Goal: Task Accomplishment & Management: Manage account settings

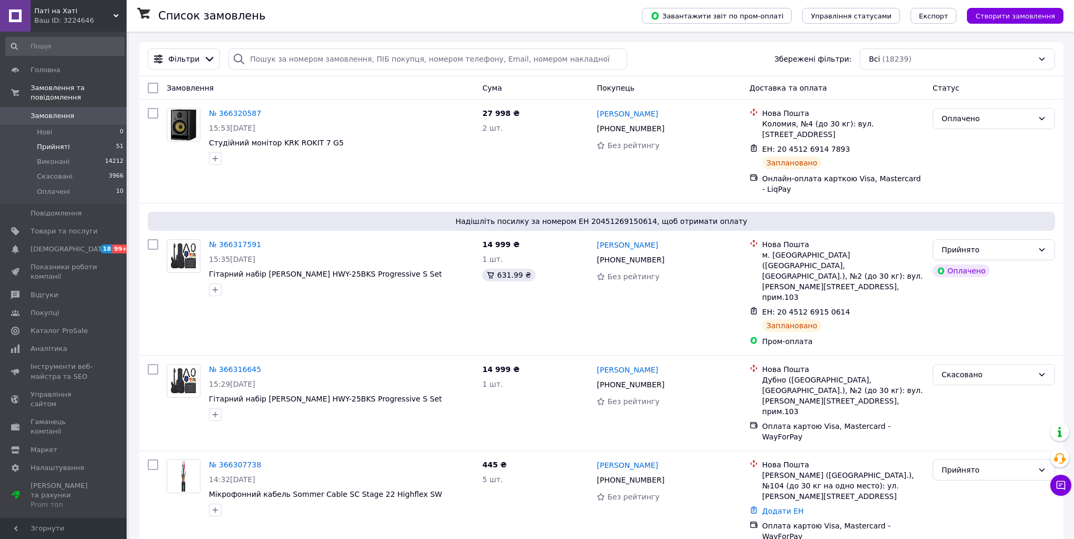
click at [58, 140] on li "Прийняті 51" at bounding box center [65, 147] width 130 height 15
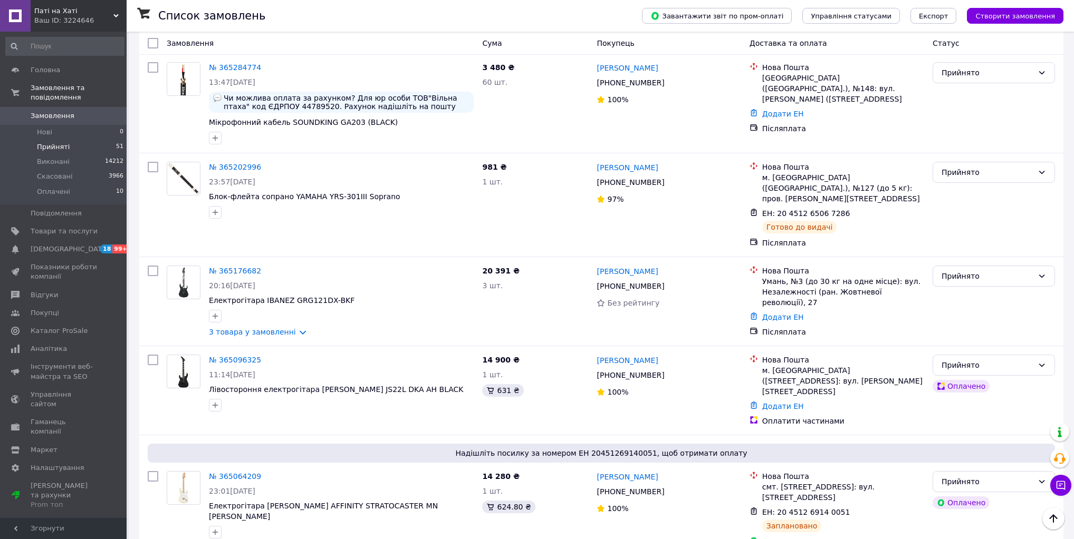
scroll to position [3679, 0]
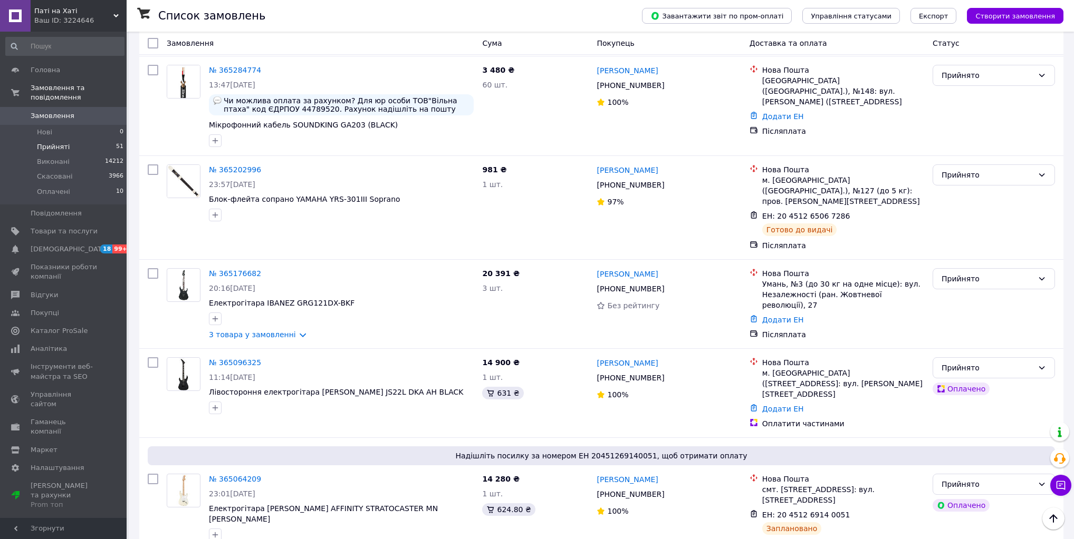
drag, startPoint x: 378, startPoint y: 362, endPoint x: 279, endPoint y: 363, distance: 98.6
copy span "IBANEZ SR306EB WK"
click at [56, 187] on span "Оплачені" at bounding box center [53, 191] width 33 height 9
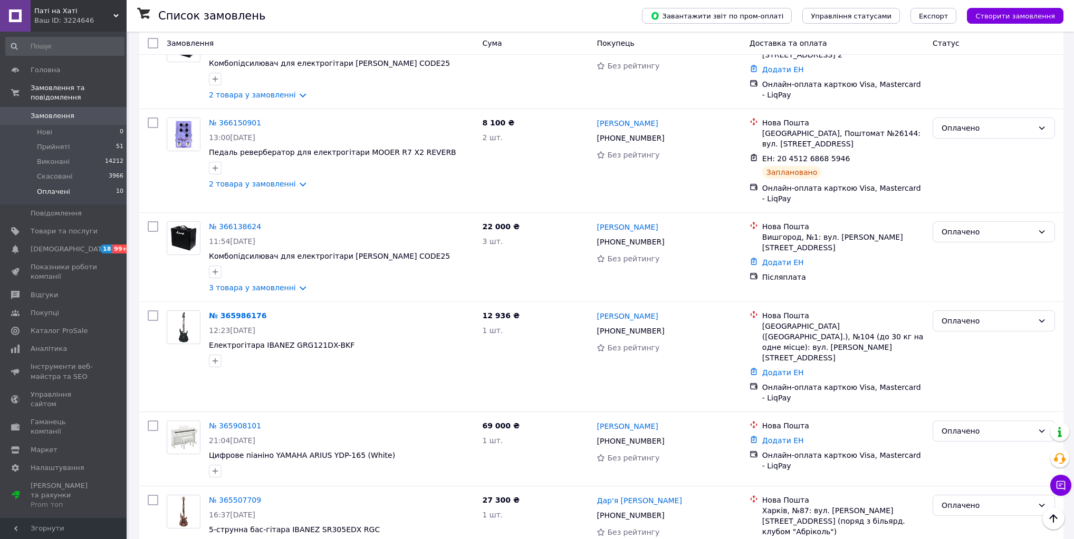
click at [62, 111] on span "Замовлення" at bounding box center [53, 115] width 44 height 9
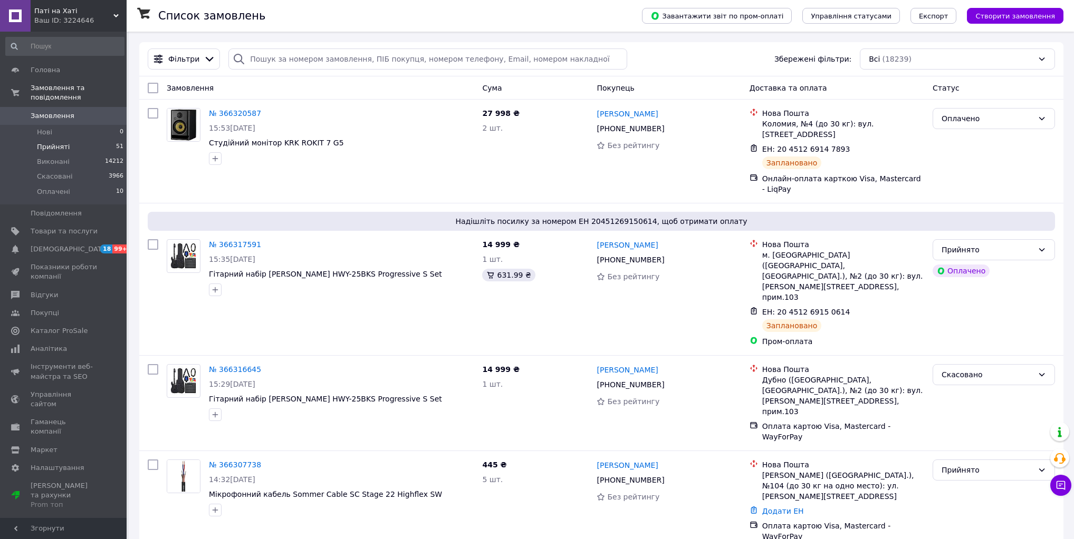
click at [41, 142] on span "Прийняті" at bounding box center [53, 146] width 33 height 9
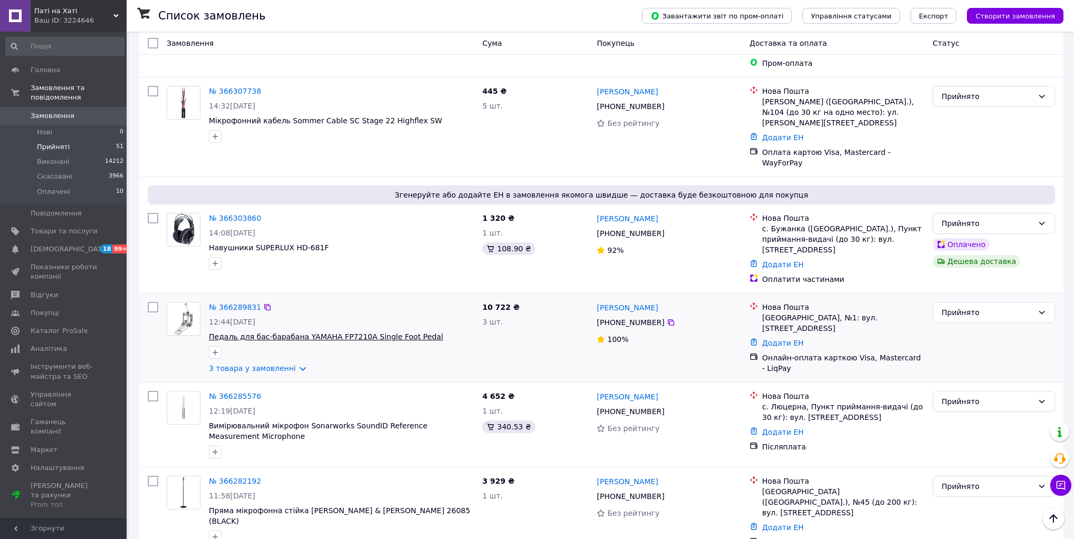
scroll to position [211, 0]
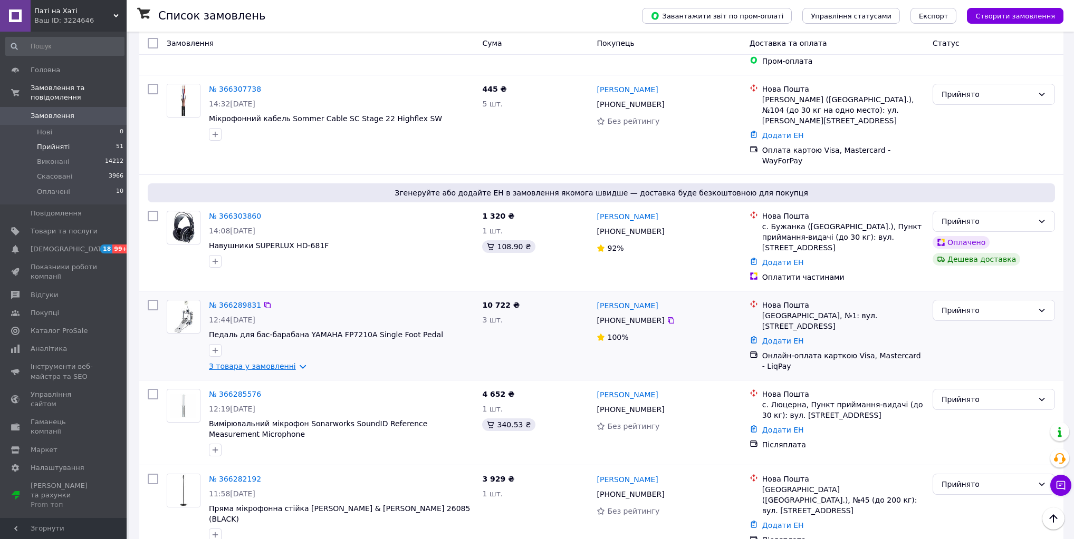
click at [286, 362] on link "3 товара у замовленні" at bounding box center [252, 366] width 87 height 8
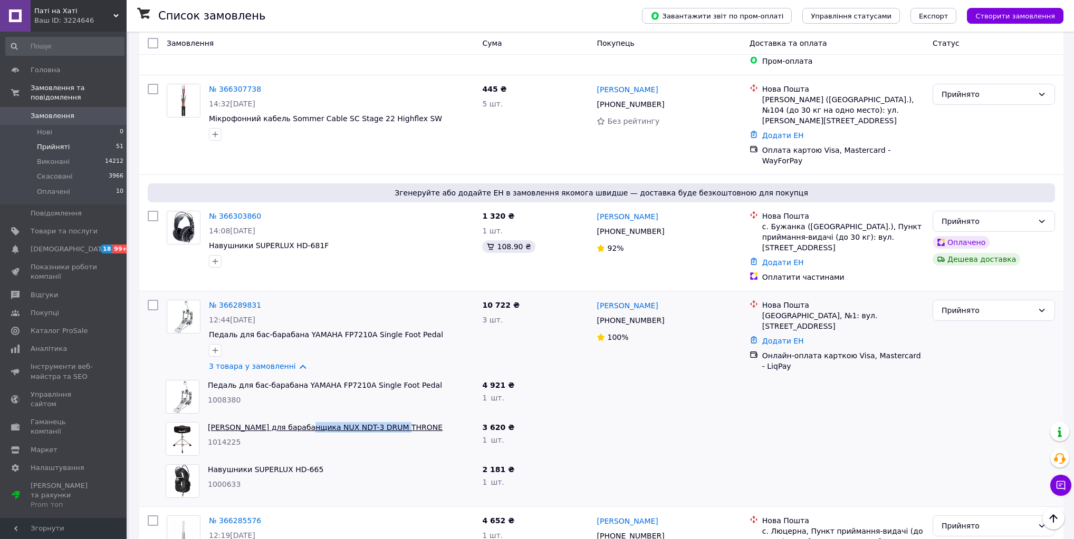
drag, startPoint x: 397, startPoint y: 365, endPoint x: 299, endPoint y: 363, distance: 97.6
click at [299, 422] on span "Стілець для барабанщика NUX NDT-3 DRUM THRONE" at bounding box center [341, 427] width 266 height 11
copy link "NUX NDT-3 DRUM THRONE"
click at [287, 362] on link "3 товара у замовленні" at bounding box center [252, 366] width 87 height 8
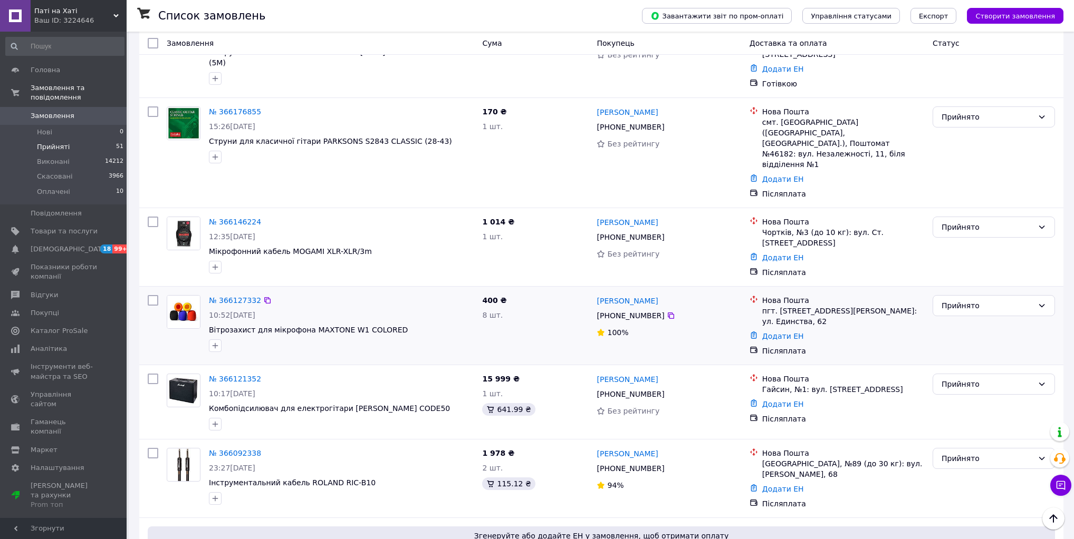
scroll to position [1223, 0]
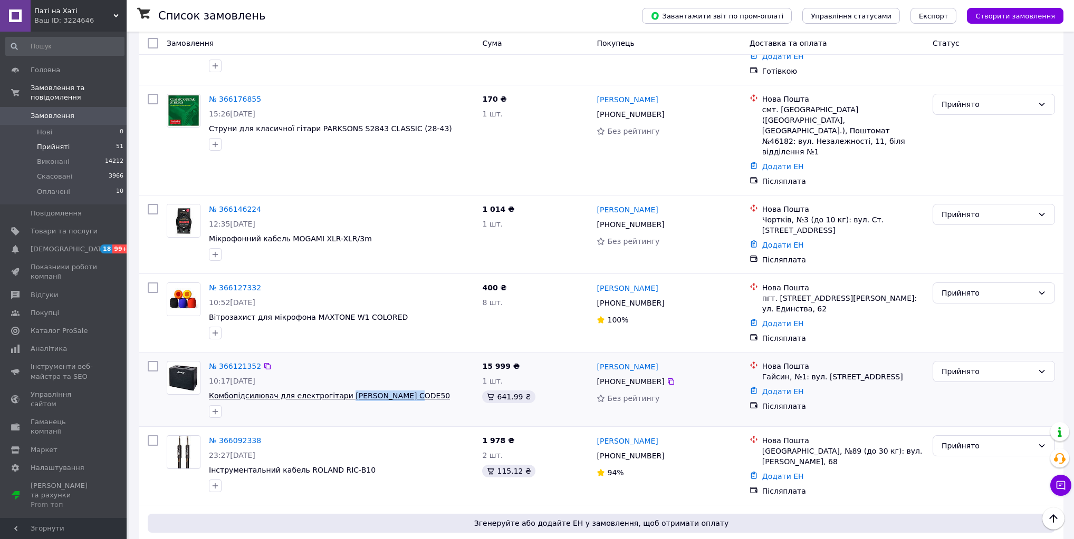
drag, startPoint x: 365, startPoint y: 268, endPoint x: 336, endPoint y: 253, distance: 32.5
click at [336, 391] on span "Комбопідсилювач для електрогітари [PERSON_NAME] CODE50" at bounding box center [341, 396] width 265 height 11
copy span "MARSHALL CODE50"
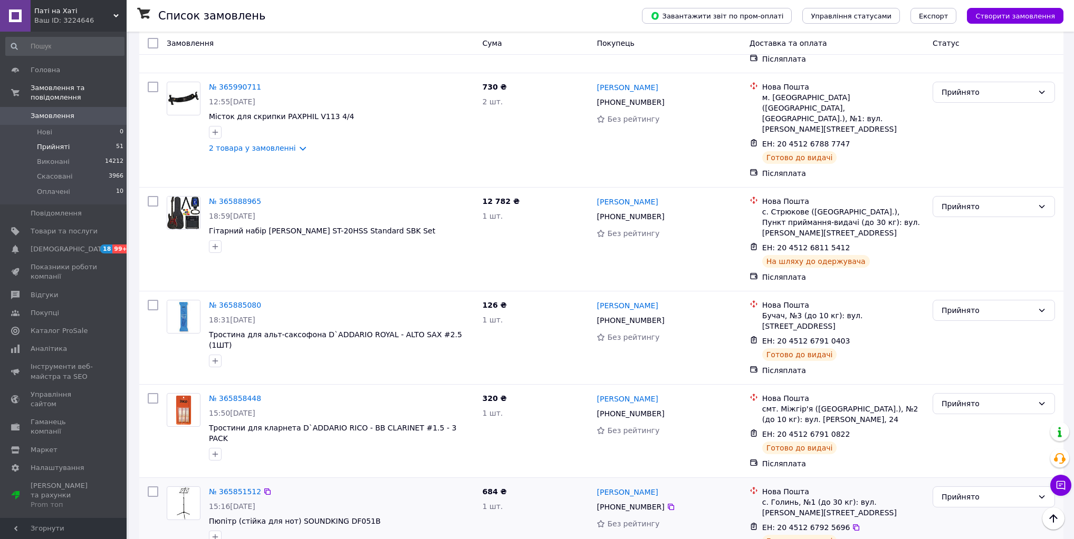
scroll to position [2405, 0]
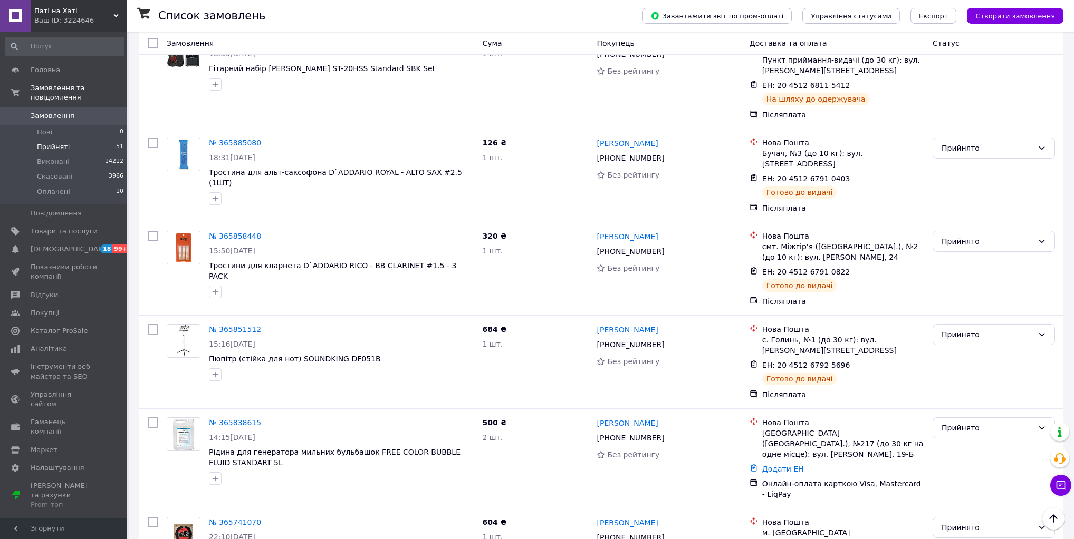
scroll to position [2573, 0]
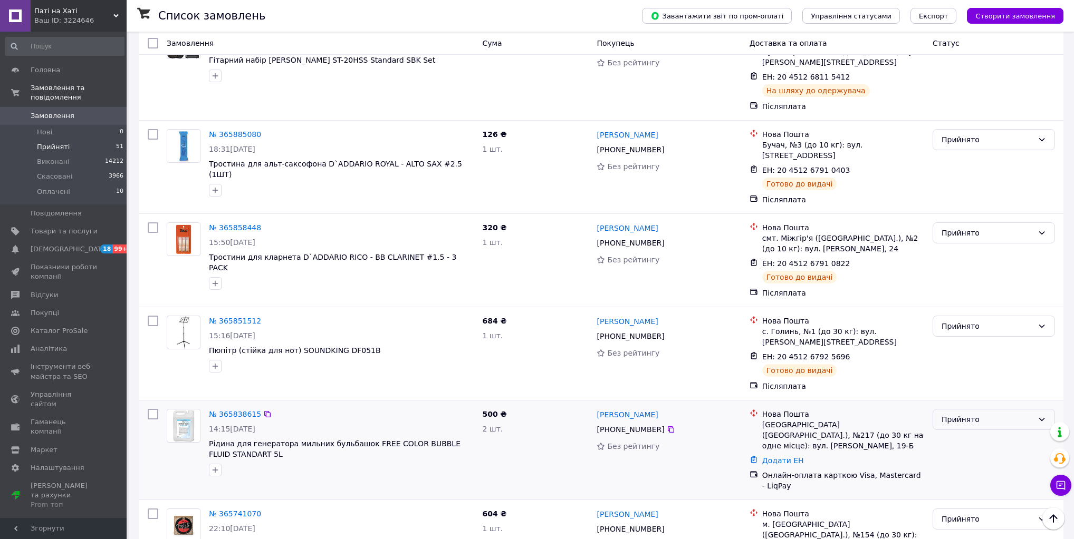
click at [980, 414] on div "Прийнято" at bounding box center [987, 420] width 92 height 12
click at [960, 240] on li "Оплачено" at bounding box center [993, 242] width 121 height 19
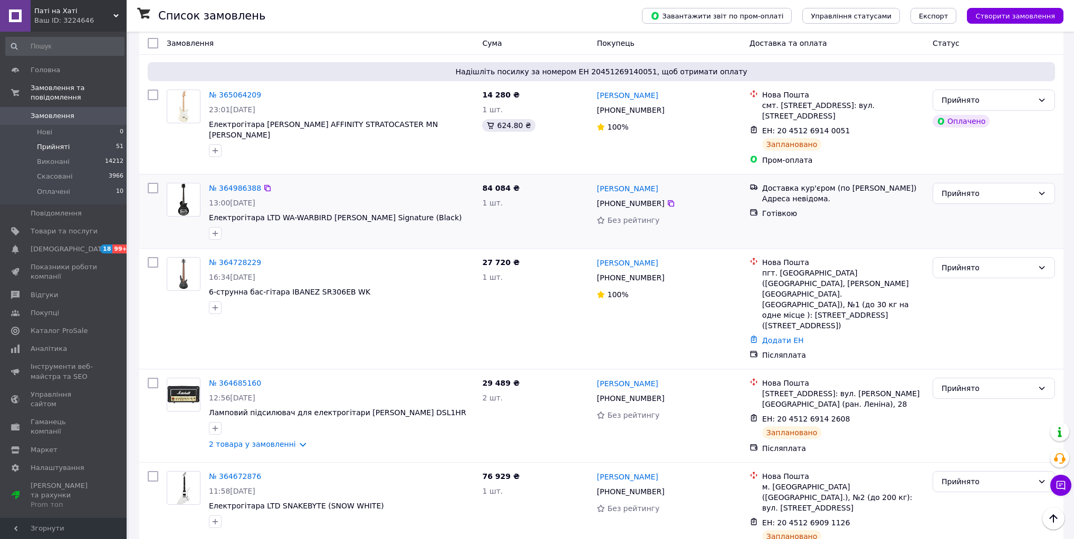
scroll to position [4101, 0]
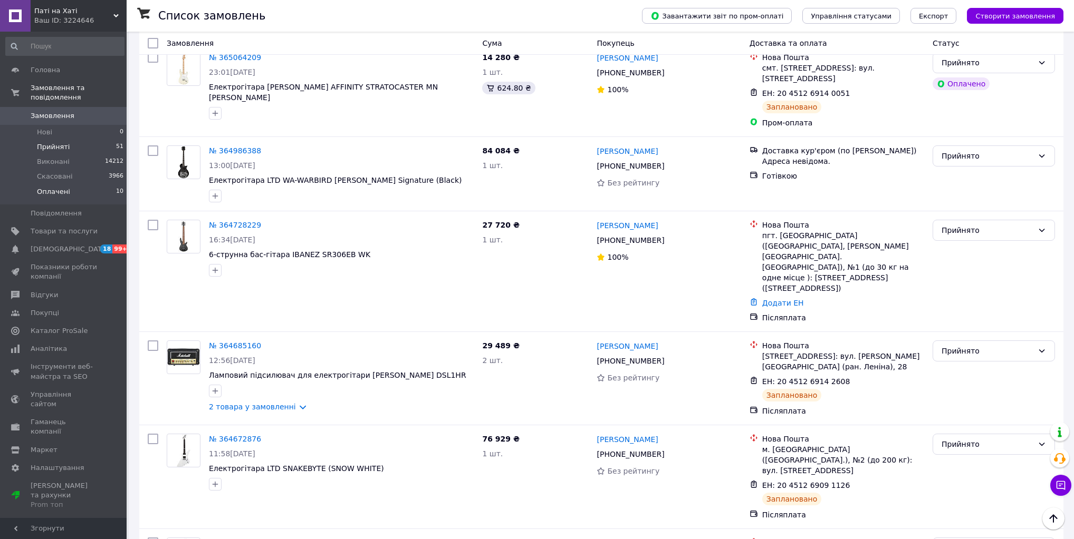
click at [40, 187] on span "Оплачені" at bounding box center [53, 191] width 33 height 9
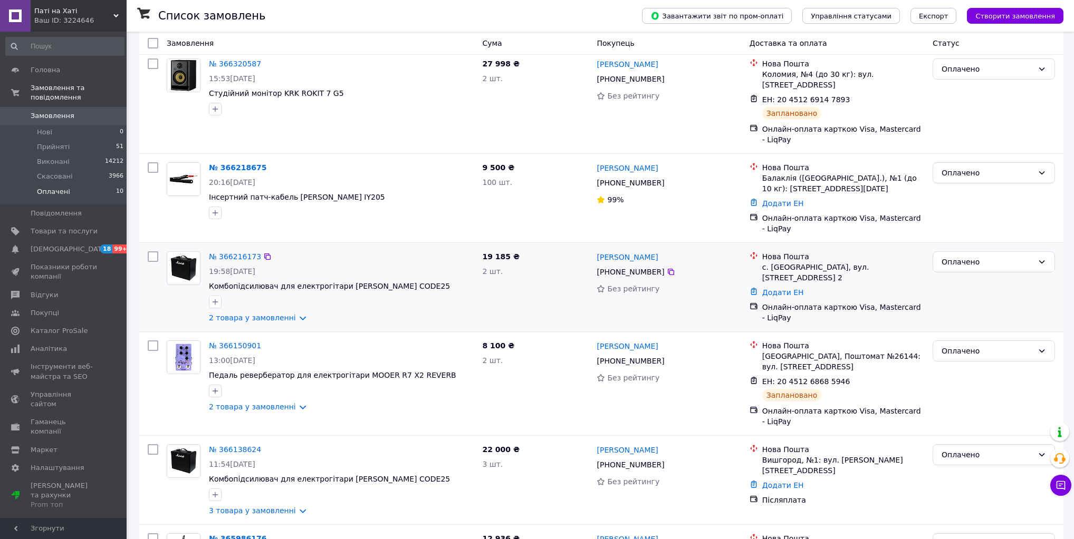
scroll to position [84, 0]
click at [288, 317] on link "2 товара у замовленні" at bounding box center [252, 317] width 87 height 8
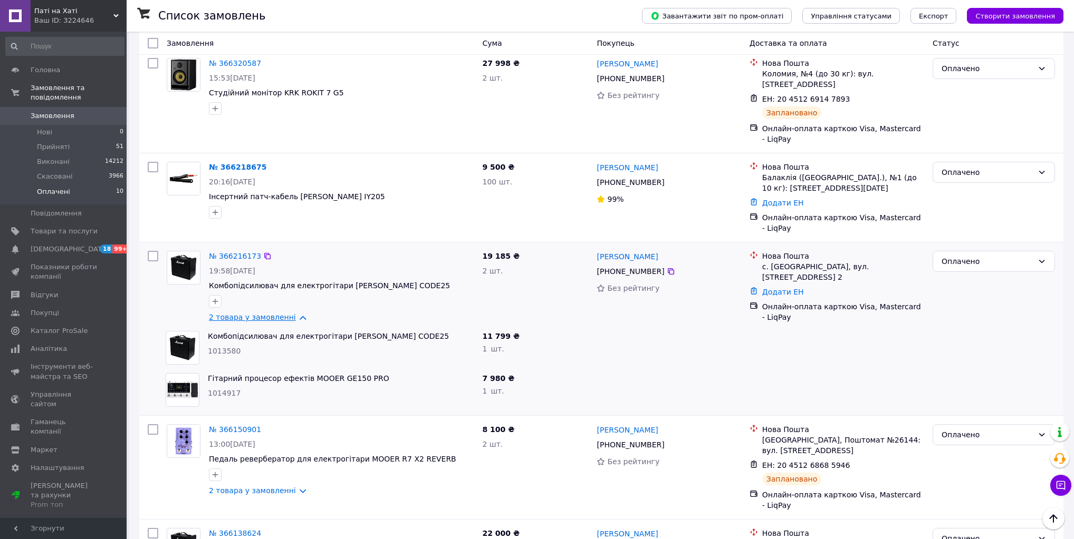
click at [288, 317] on link "2 товара у замовленні" at bounding box center [252, 317] width 87 height 8
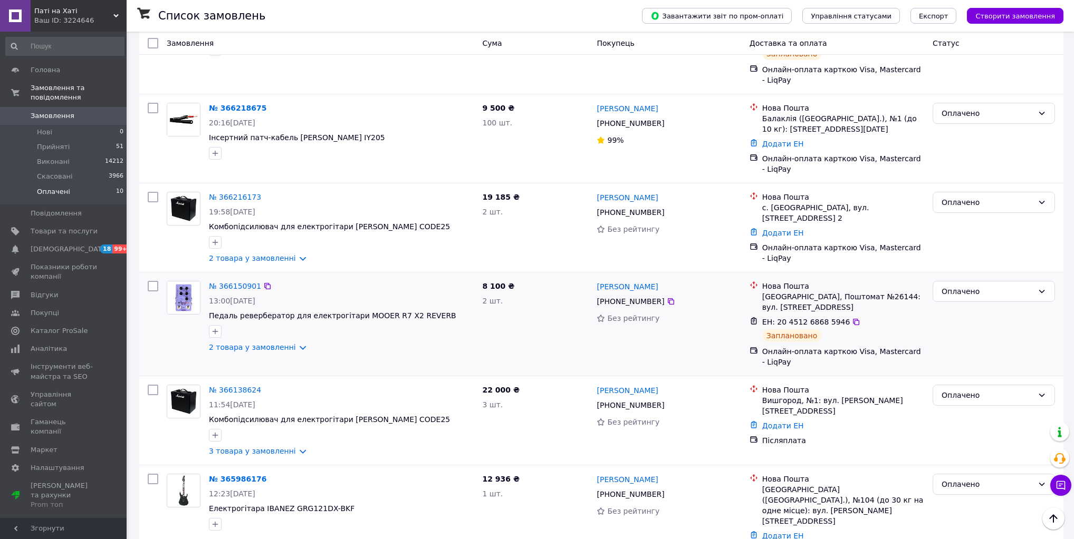
scroll to position [169, 0]
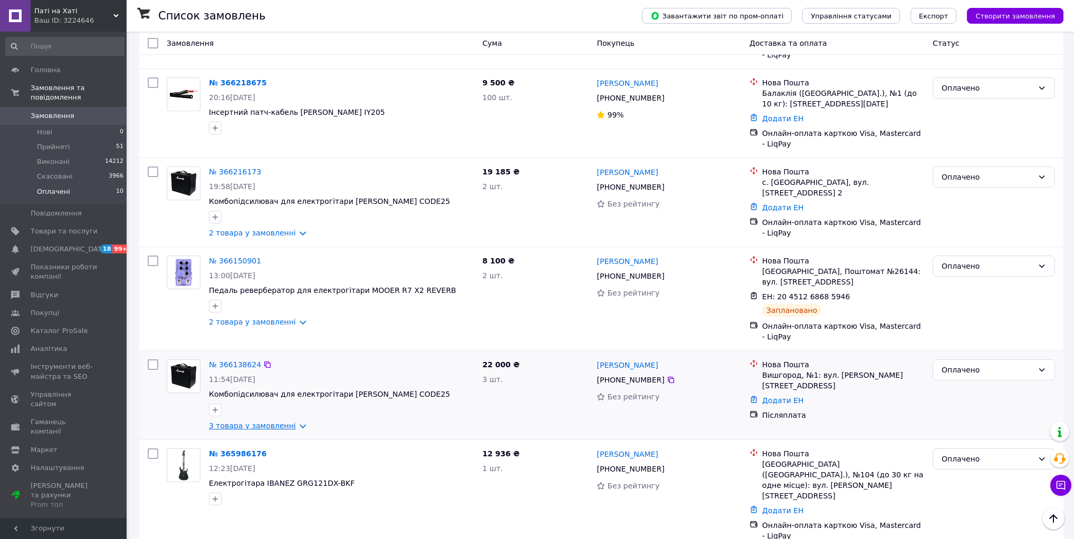
click at [283, 430] on link "3 товара у замовленні" at bounding box center [252, 426] width 87 height 8
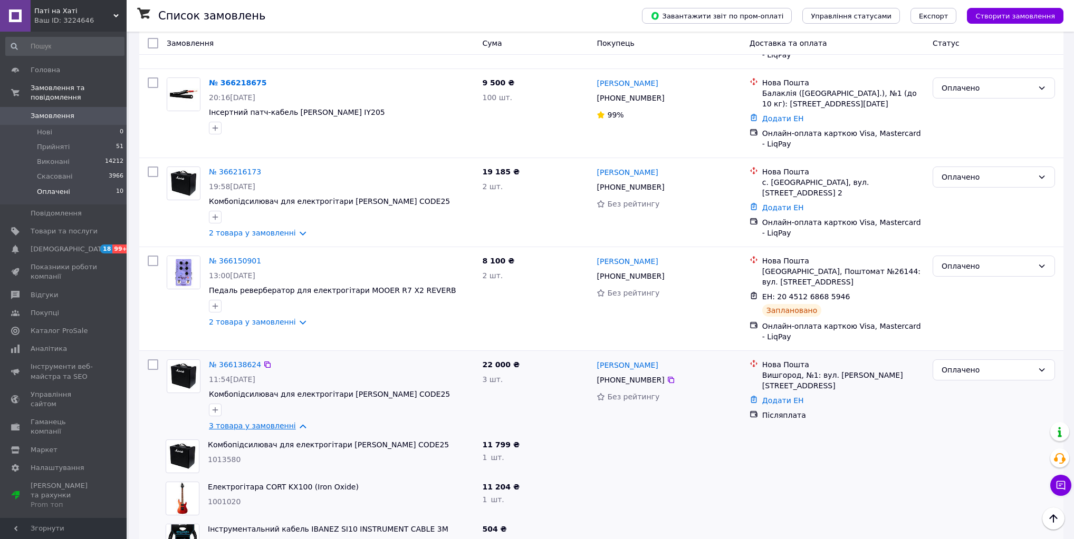
click at [291, 430] on link "3 товара у замовленні" at bounding box center [252, 426] width 87 height 8
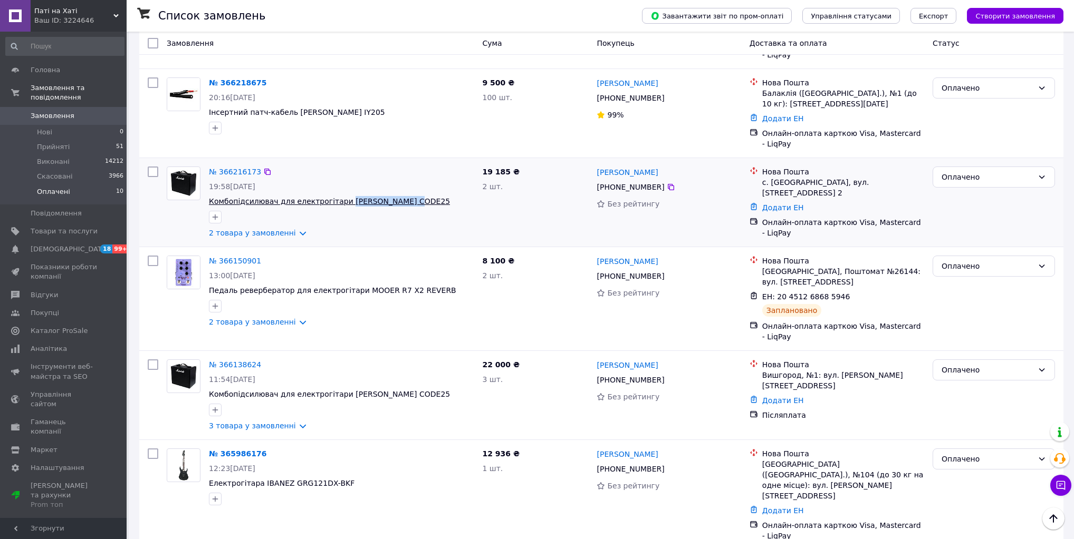
drag, startPoint x: 412, startPoint y: 198, endPoint x: 338, endPoint y: 203, distance: 74.5
click at [338, 203] on span "Комбопідсилювач для електрогітари [PERSON_NAME] CODE25" at bounding box center [341, 201] width 265 height 11
copy span "MARSHALL CODE25"
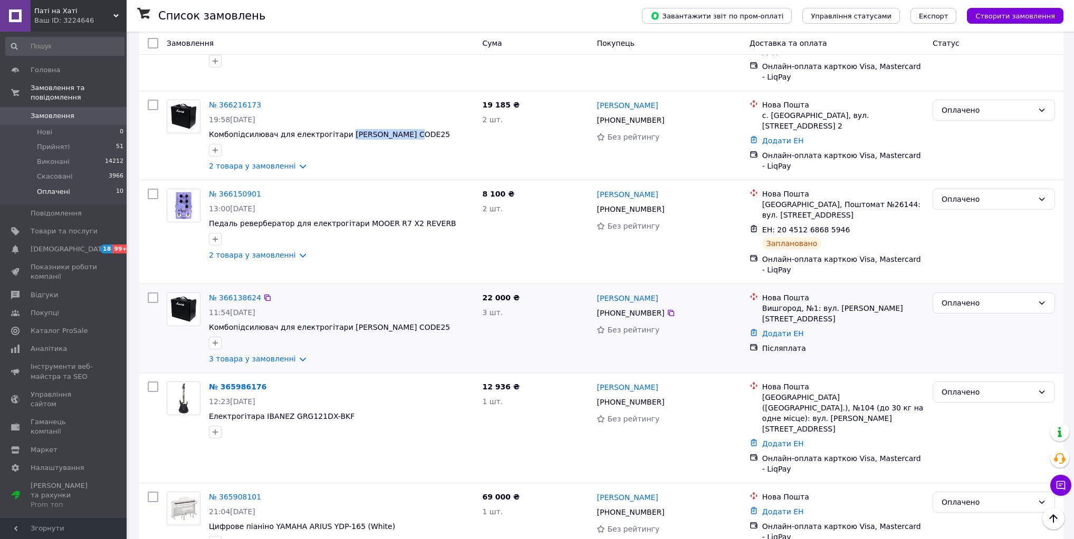
scroll to position [295, 0]
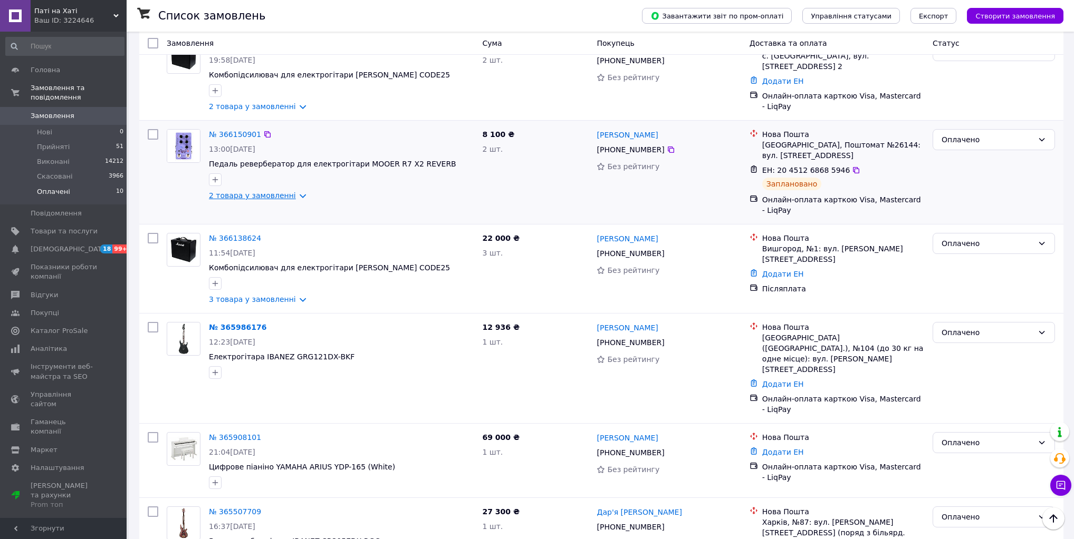
click at [282, 199] on link "2 товара у замовленні" at bounding box center [252, 195] width 87 height 8
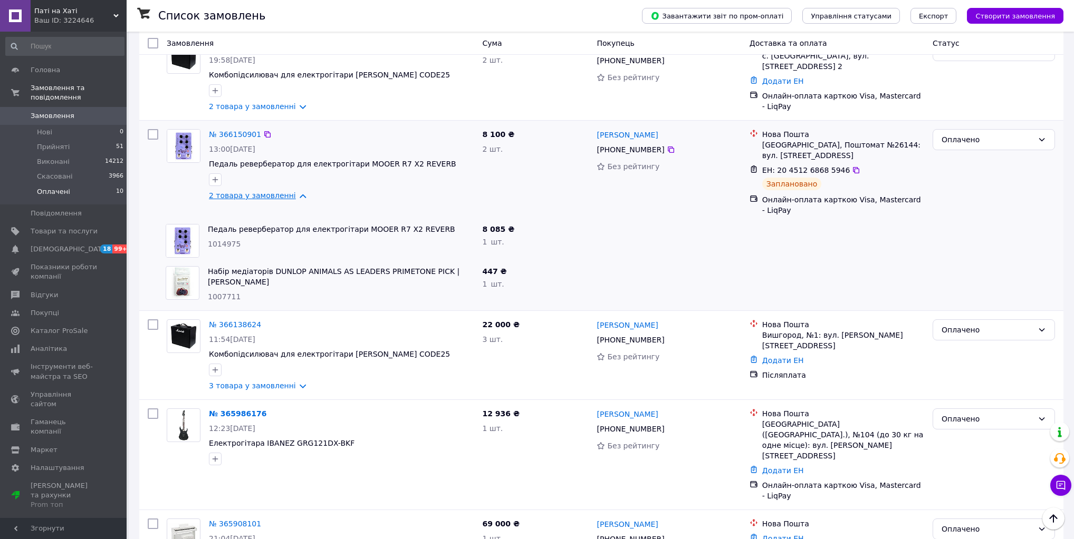
click at [283, 199] on link "2 товара у замовленні" at bounding box center [252, 195] width 87 height 8
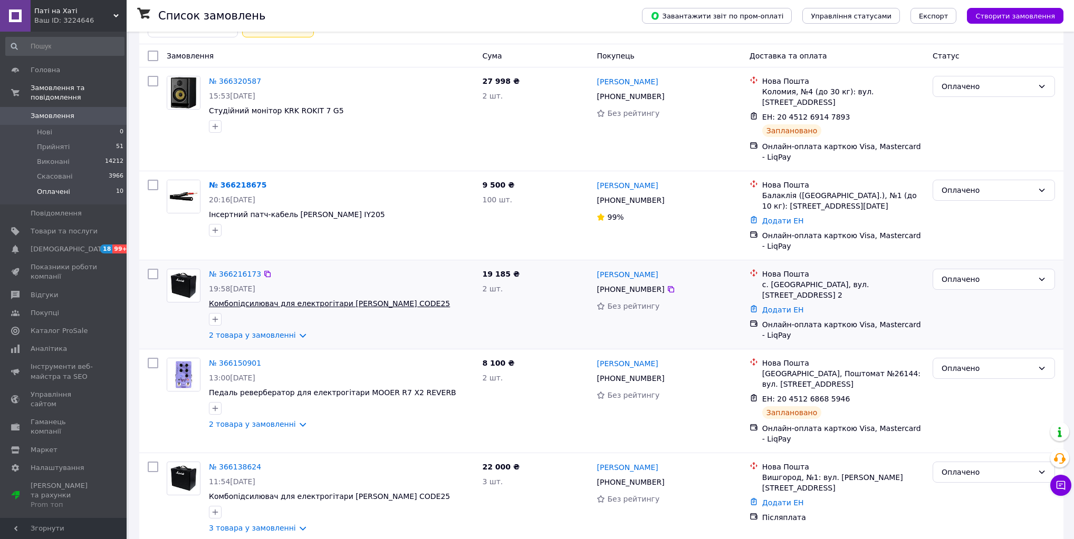
scroll to position [84, 0]
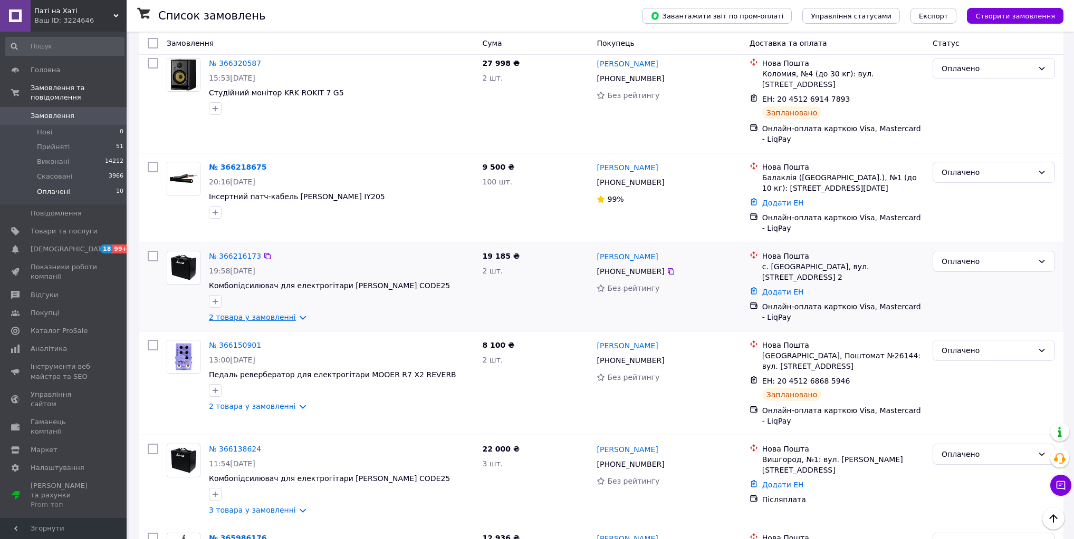
click at [276, 316] on link "2 товара у замовленні" at bounding box center [252, 317] width 87 height 8
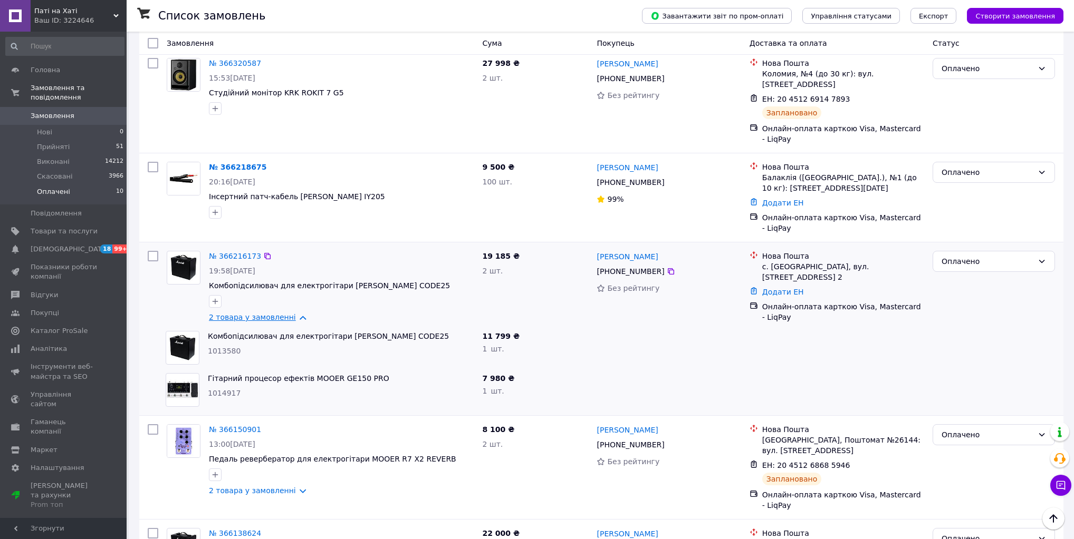
click at [293, 316] on link "2 товара у замовленні" at bounding box center [252, 317] width 87 height 8
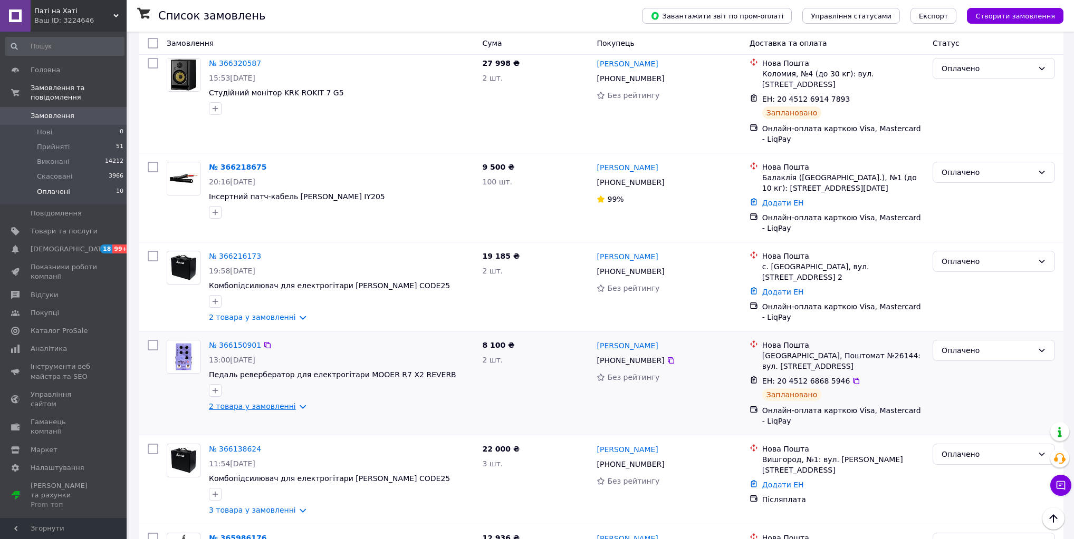
click at [286, 407] on link "2 товара у замовленні" at bounding box center [252, 406] width 87 height 8
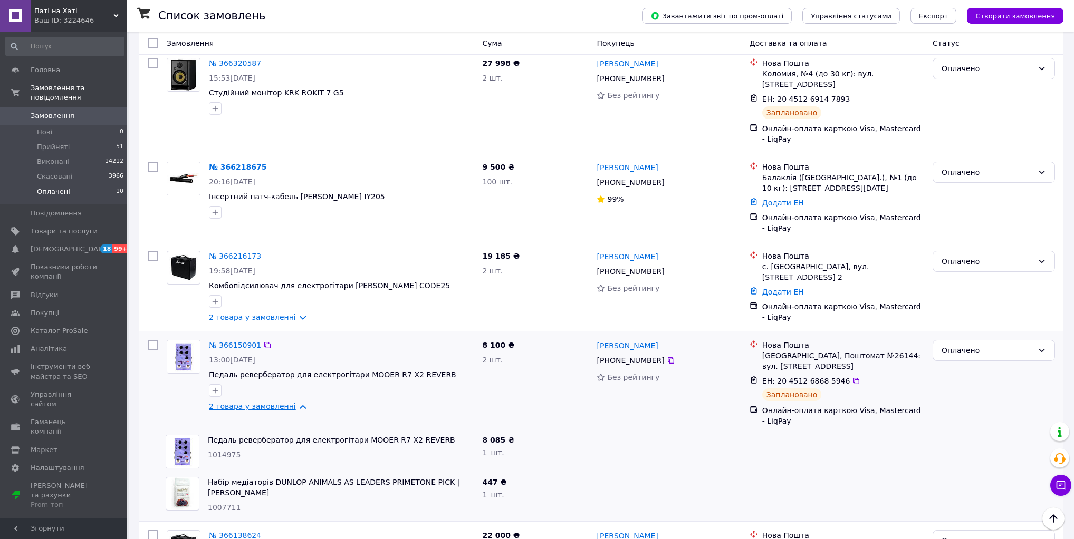
click at [286, 407] on link "2 товара у замовленні" at bounding box center [252, 406] width 87 height 8
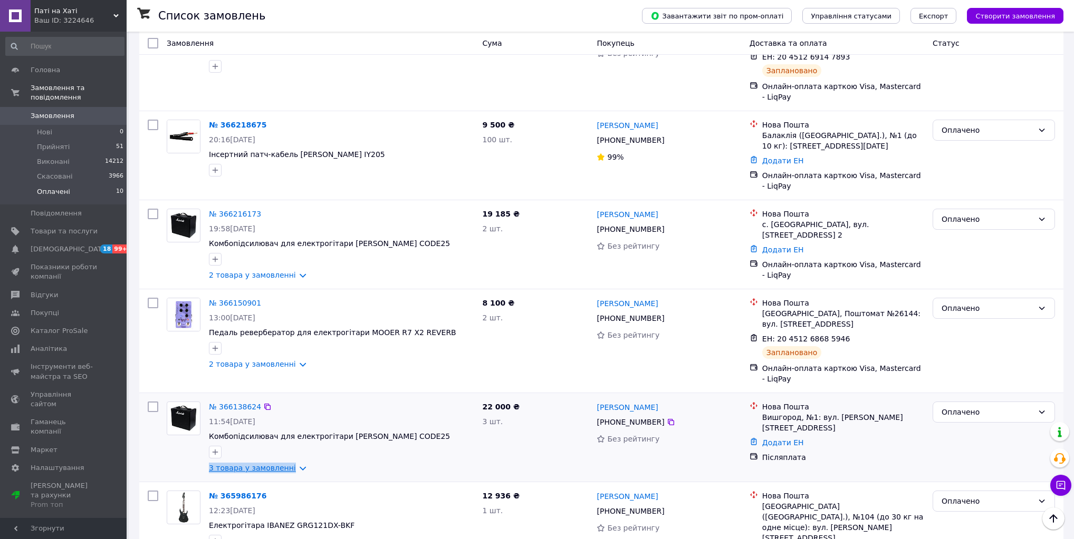
click at [284, 466] on div "№ 366138624 11:54, 11.10.2025 Комбопідсилювач для електрогітари MARSHALL CODE25…" at bounding box center [341, 438] width 273 height 80
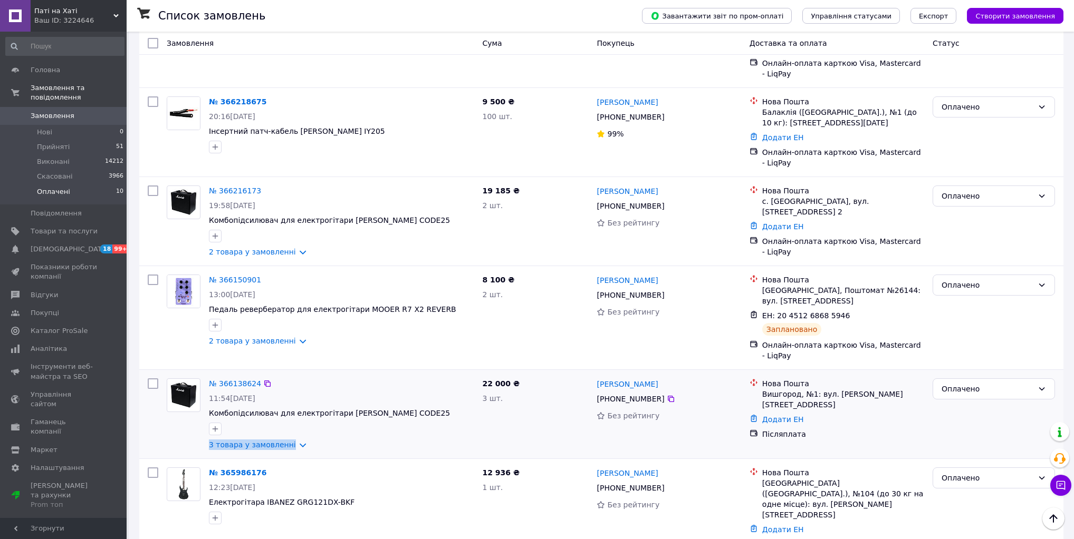
scroll to position [211, 0]
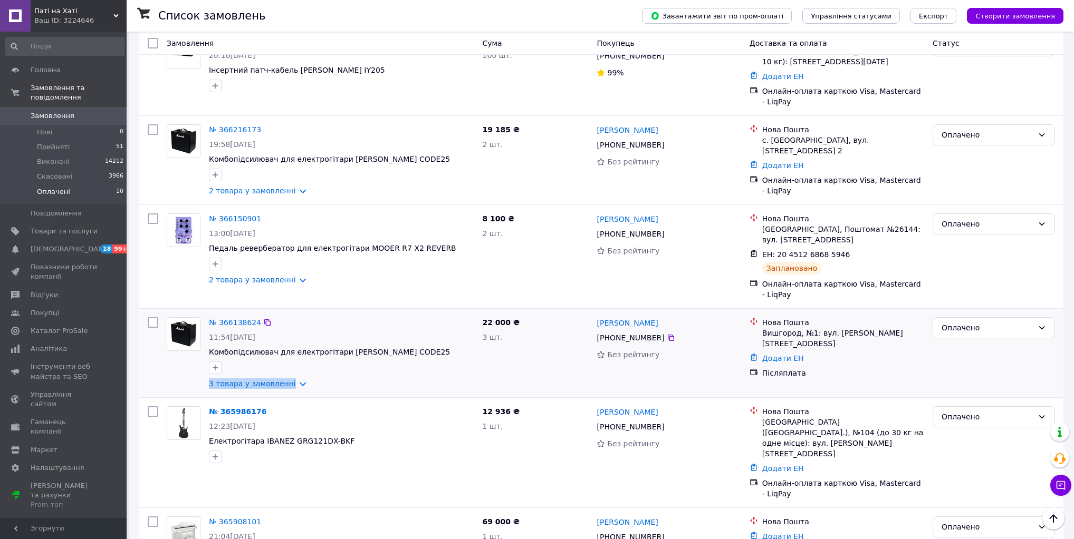
click at [266, 388] on link "3 товара у замовленні" at bounding box center [252, 384] width 87 height 8
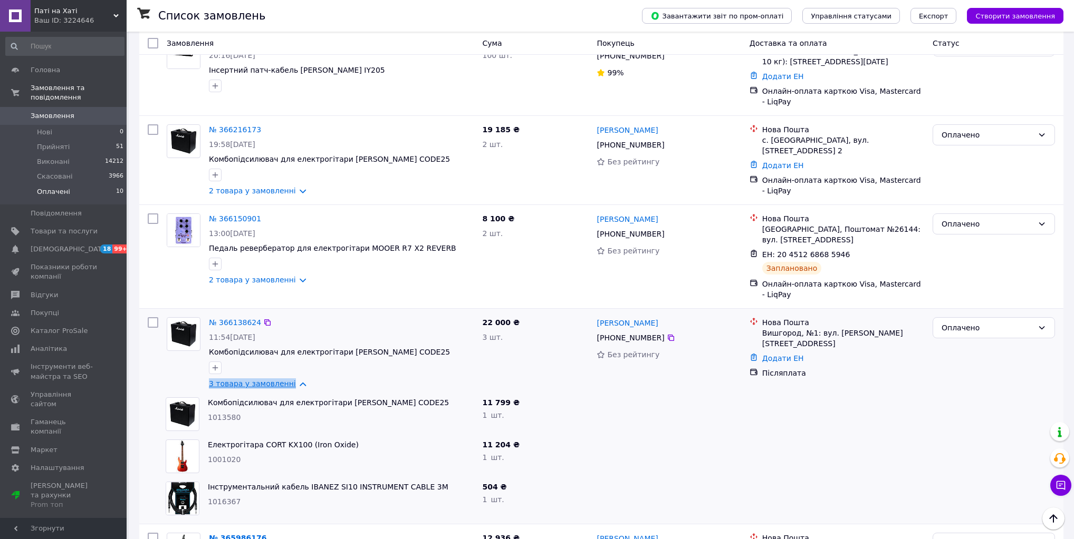
click at [263, 388] on link "3 товара у замовленні" at bounding box center [252, 384] width 87 height 8
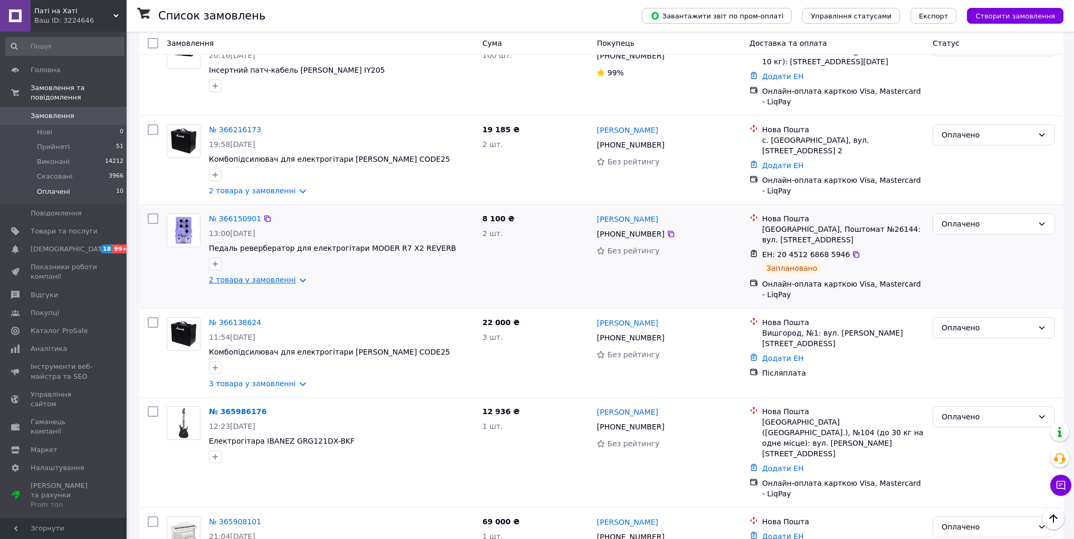
click at [272, 283] on link "2 товара у замовленні" at bounding box center [252, 280] width 87 height 8
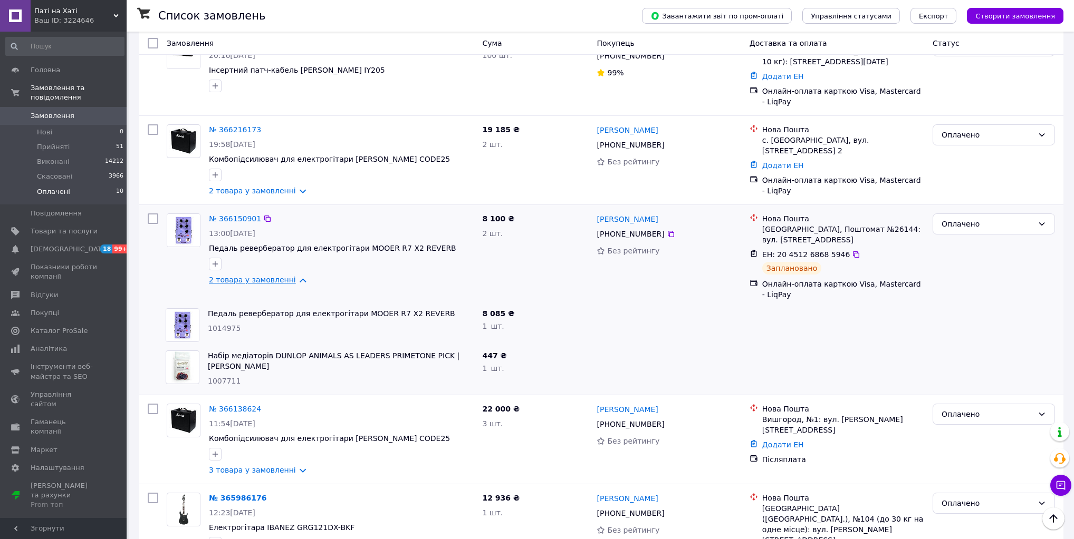
click at [272, 283] on link "2 товара у замовленні" at bounding box center [252, 280] width 87 height 8
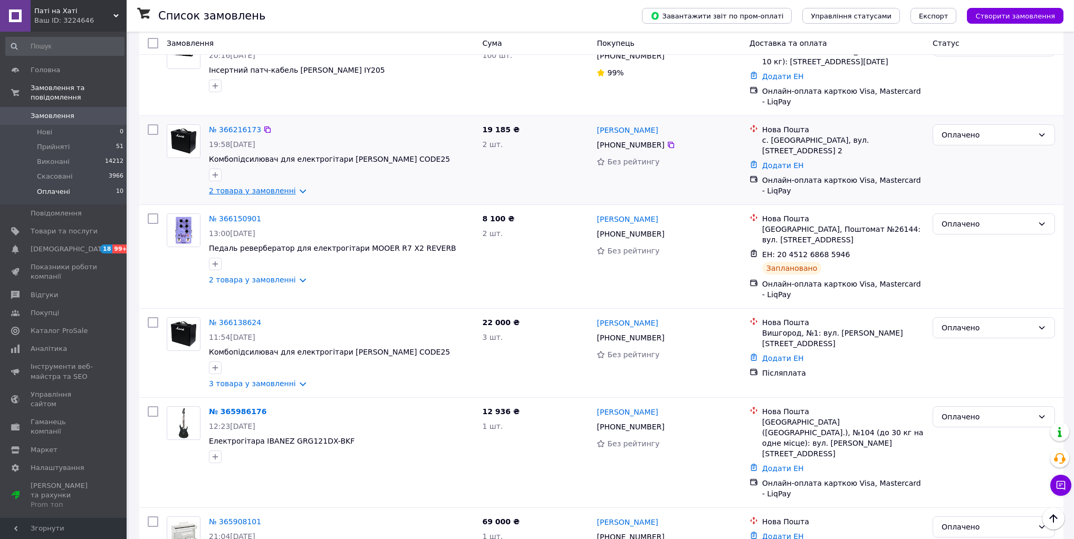
click at [271, 189] on link "2 товара у замовленні" at bounding box center [252, 191] width 87 height 8
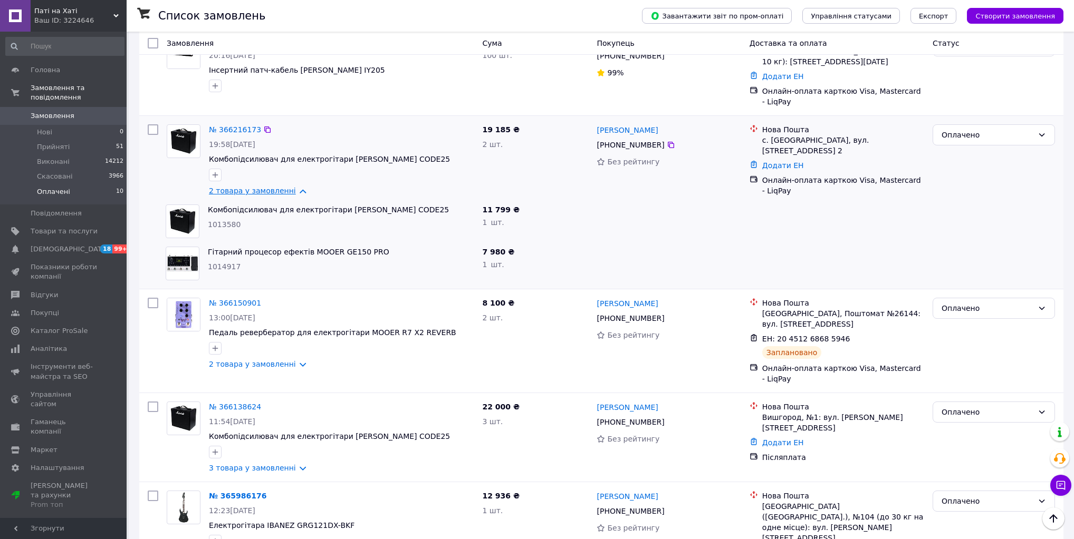
click at [271, 189] on link "2 товара у замовленні" at bounding box center [252, 191] width 87 height 8
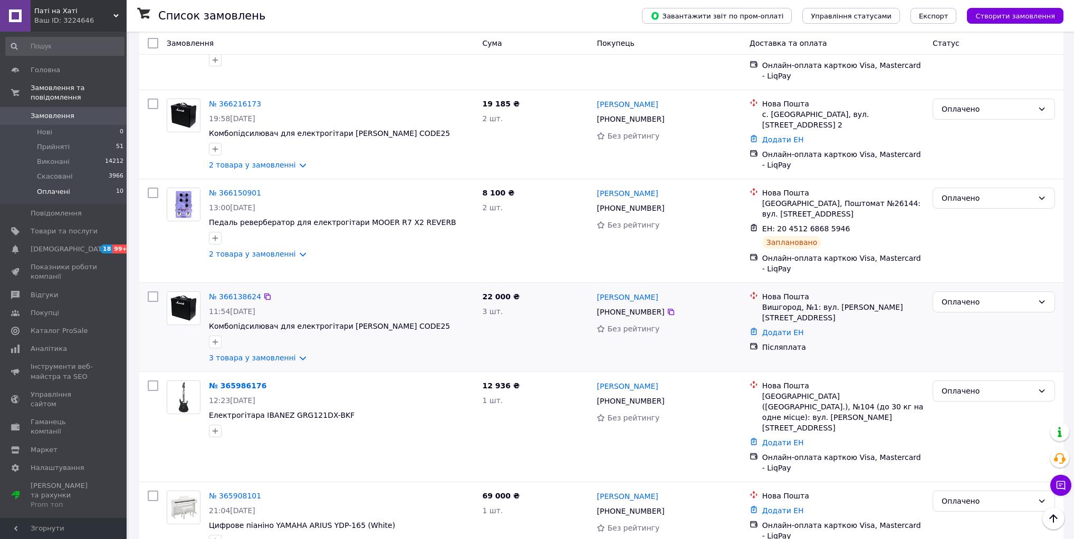
scroll to position [295, 0]
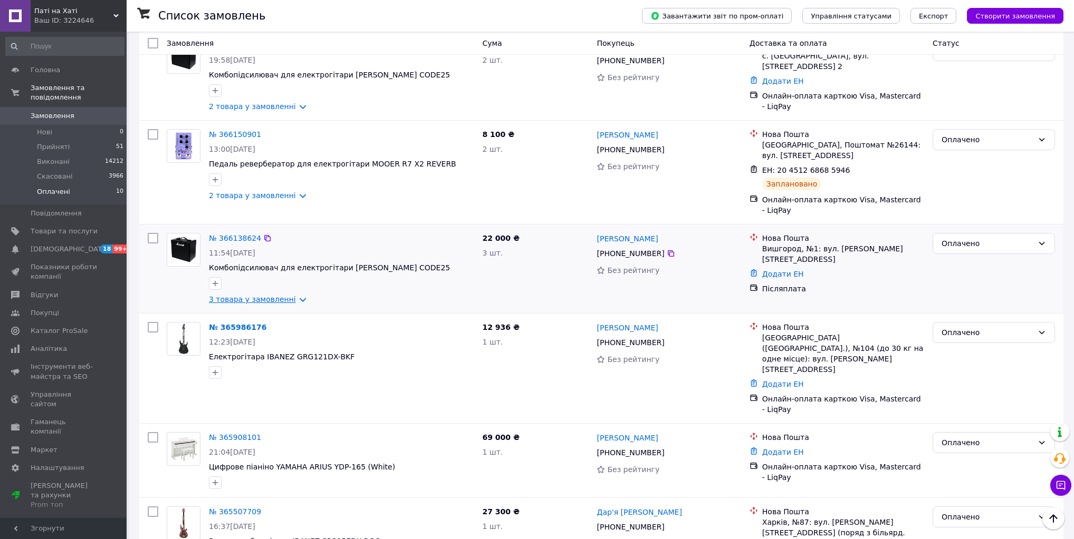
click at [288, 297] on link "3 товара у замовленні" at bounding box center [252, 299] width 87 height 8
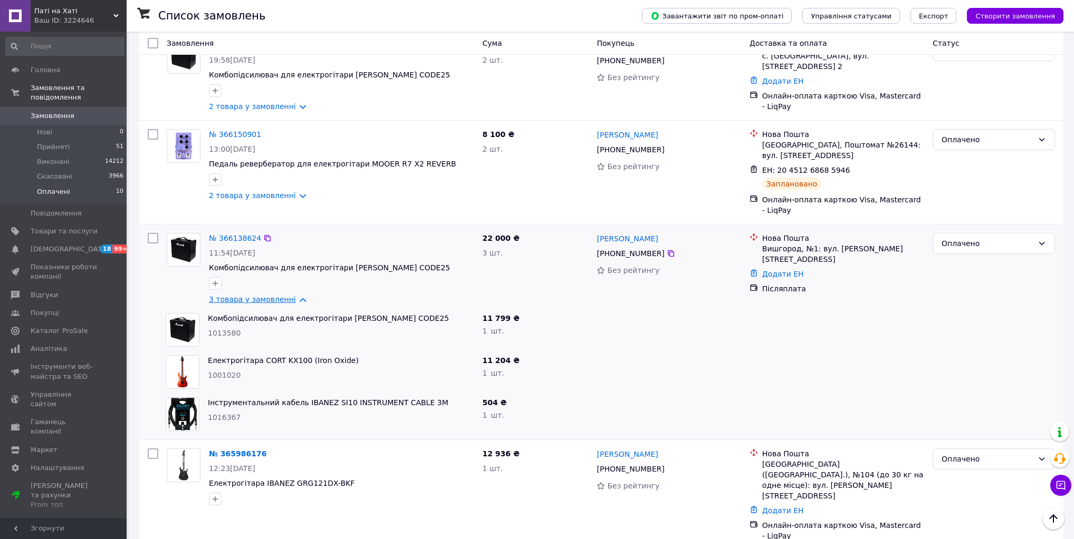
click at [283, 300] on link "3 товара у замовленні" at bounding box center [252, 299] width 87 height 8
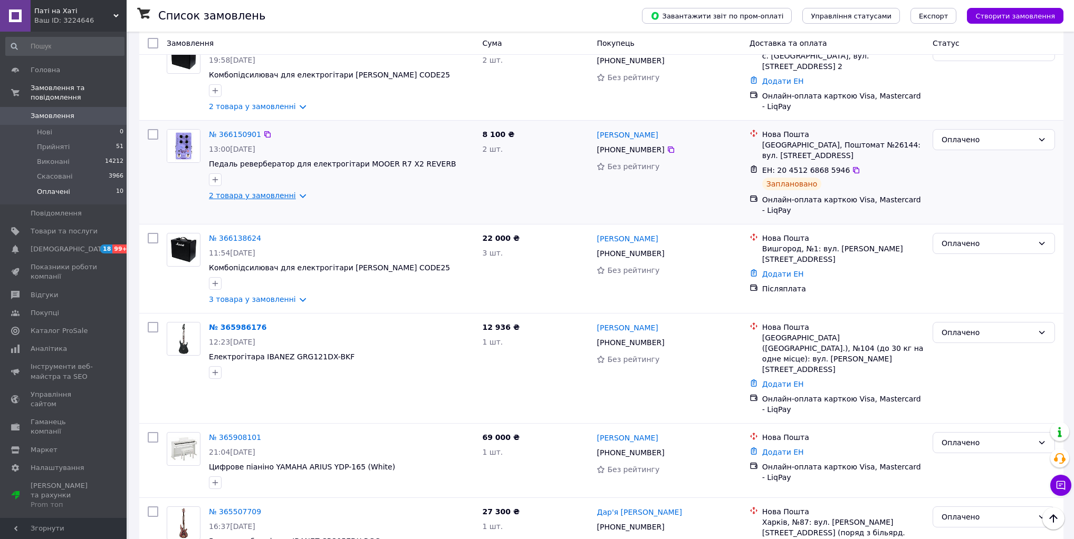
click at [274, 196] on link "2 товара у замовленні" at bounding box center [252, 195] width 87 height 8
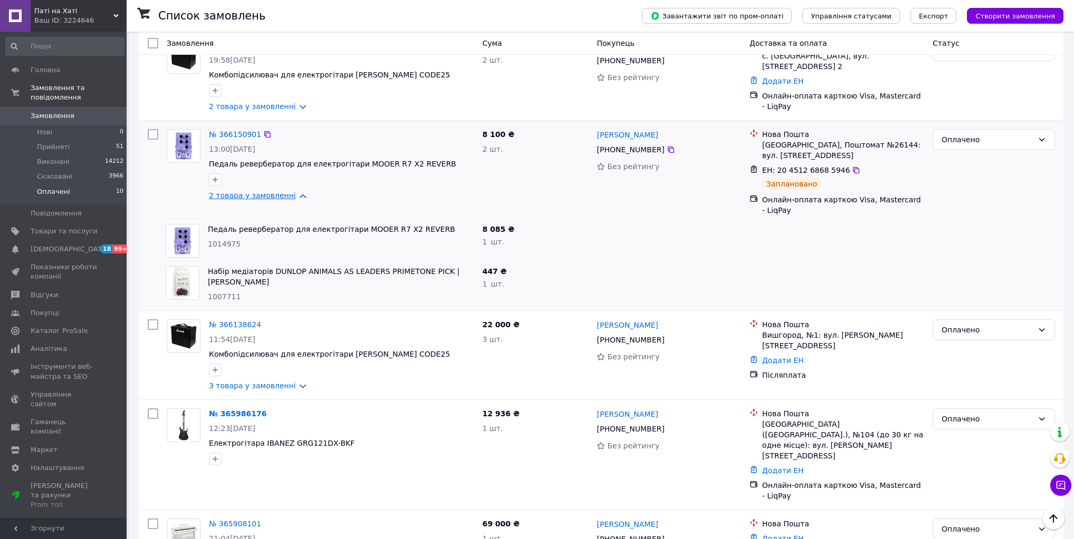
click at [274, 196] on link "2 товара у замовленні" at bounding box center [252, 195] width 87 height 8
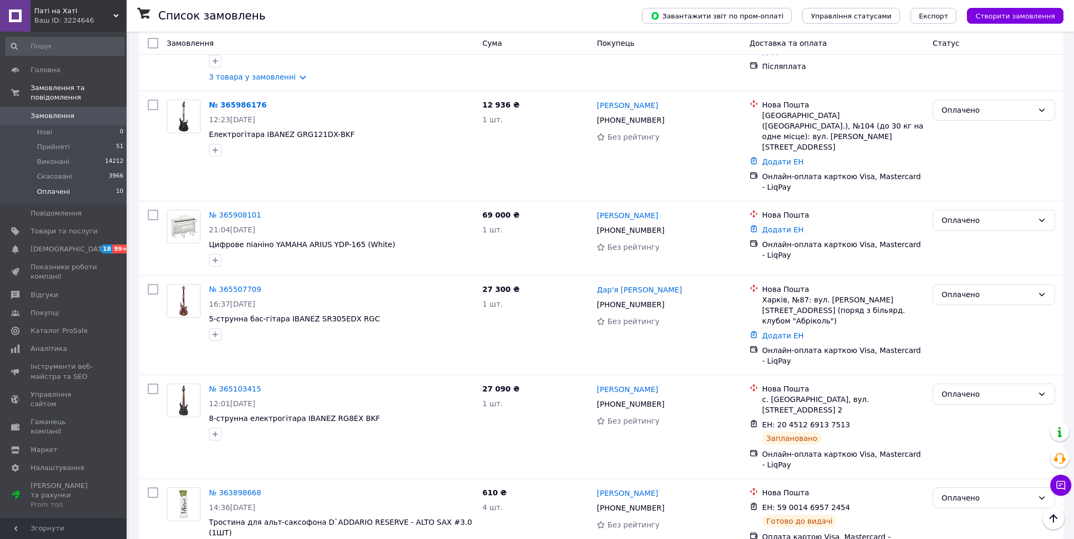
scroll to position [307, 0]
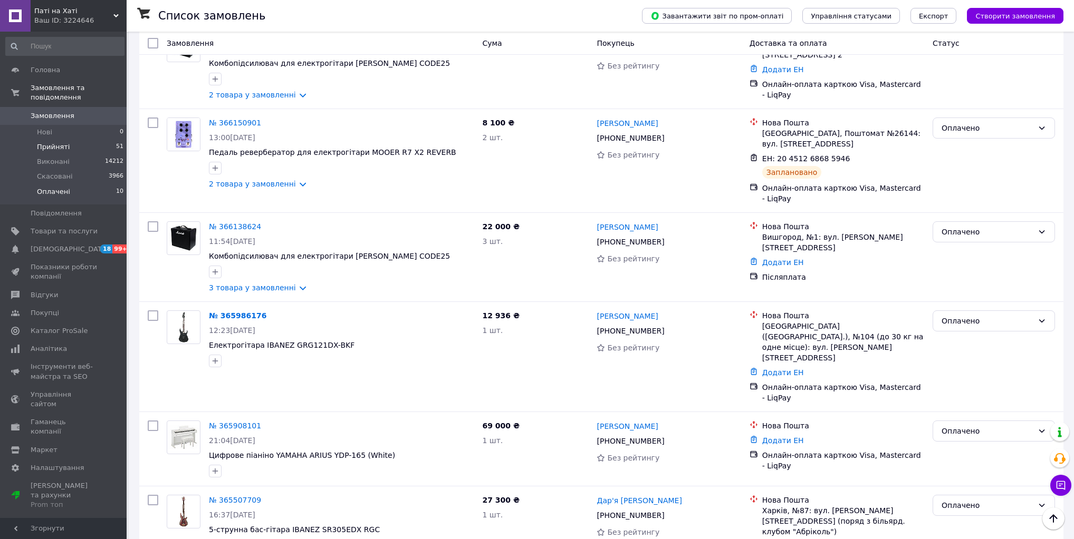
click at [66, 140] on li "Прийняті 51" at bounding box center [65, 147] width 130 height 15
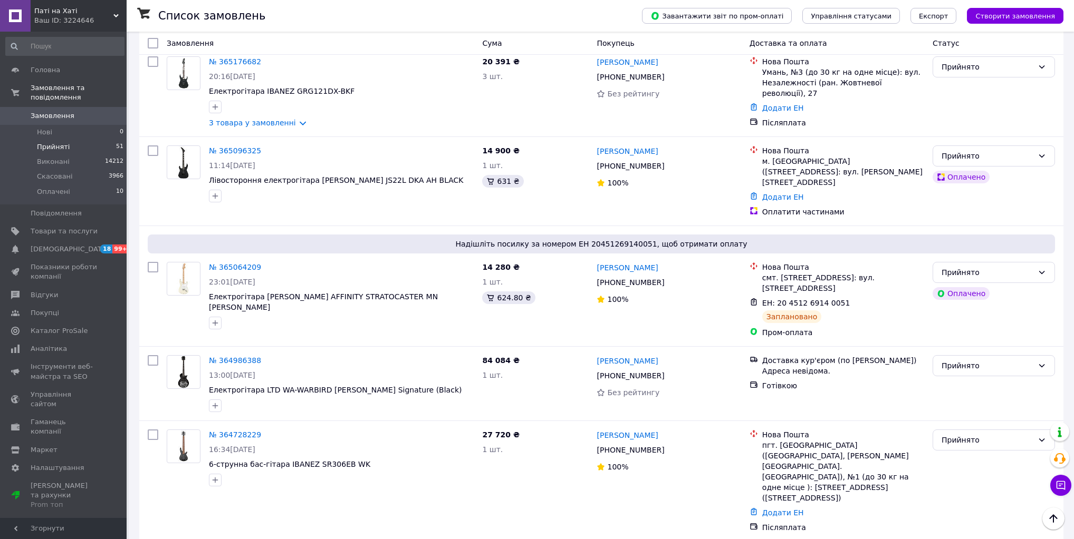
scroll to position [3797, 0]
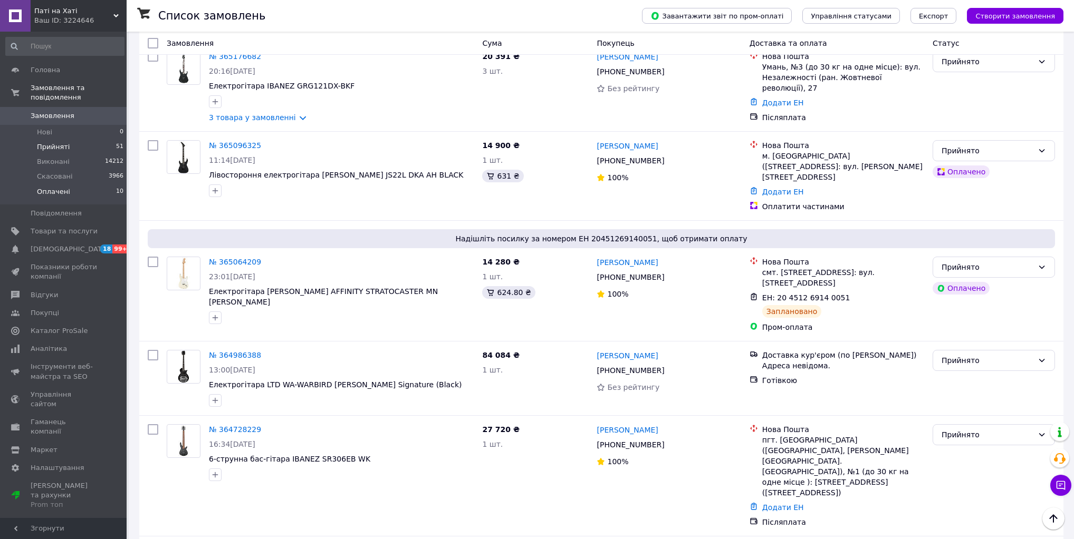
click at [61, 187] on span "Оплачені" at bounding box center [53, 191] width 33 height 9
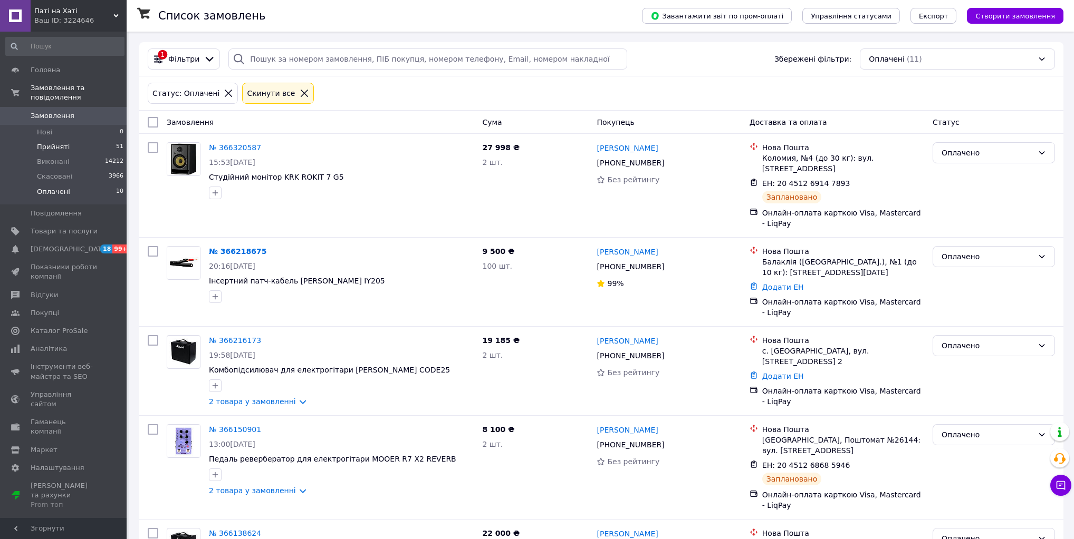
click at [60, 140] on li "Прийняті 51" at bounding box center [65, 147] width 130 height 15
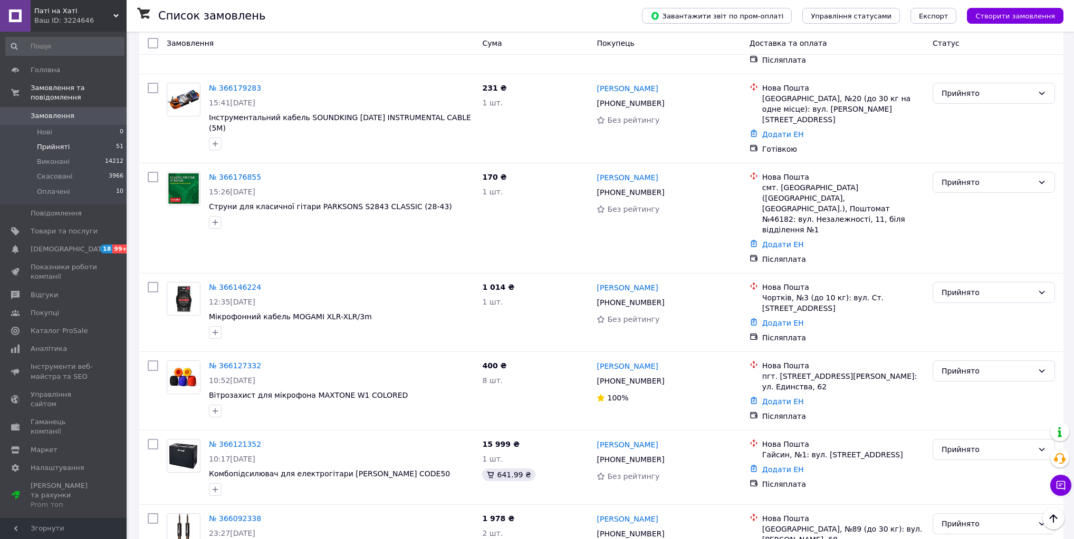
scroll to position [1131, 0]
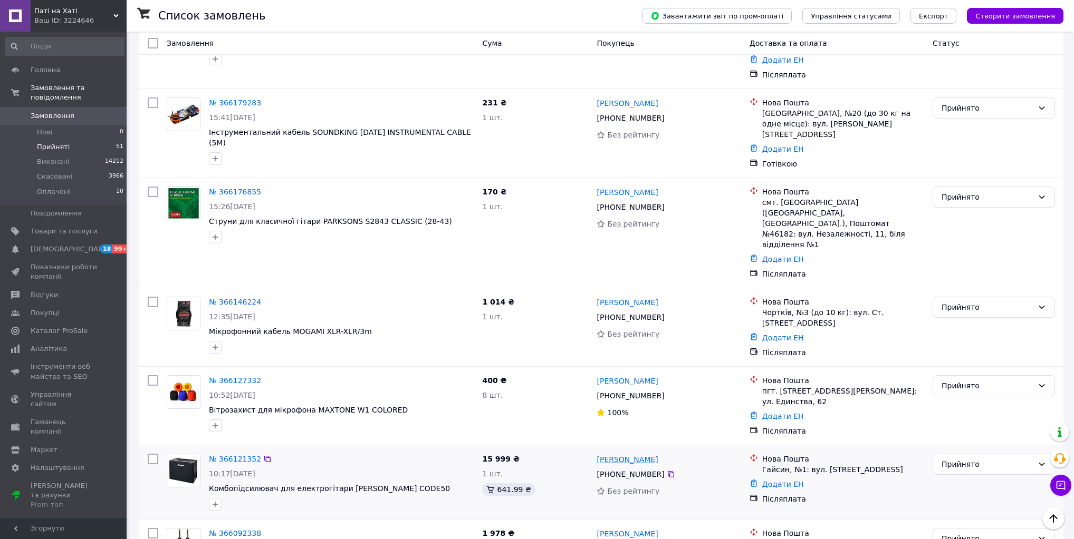
click at [612, 455] on link "[PERSON_NAME]" at bounding box center [626, 460] width 61 height 11
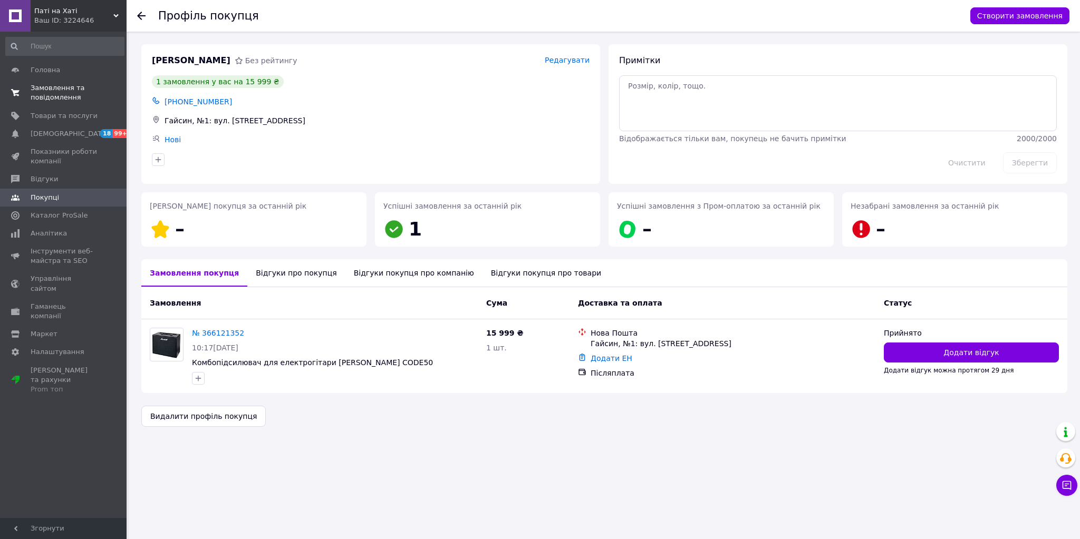
click at [45, 85] on span "Замовлення та повідомлення" at bounding box center [64, 92] width 67 height 19
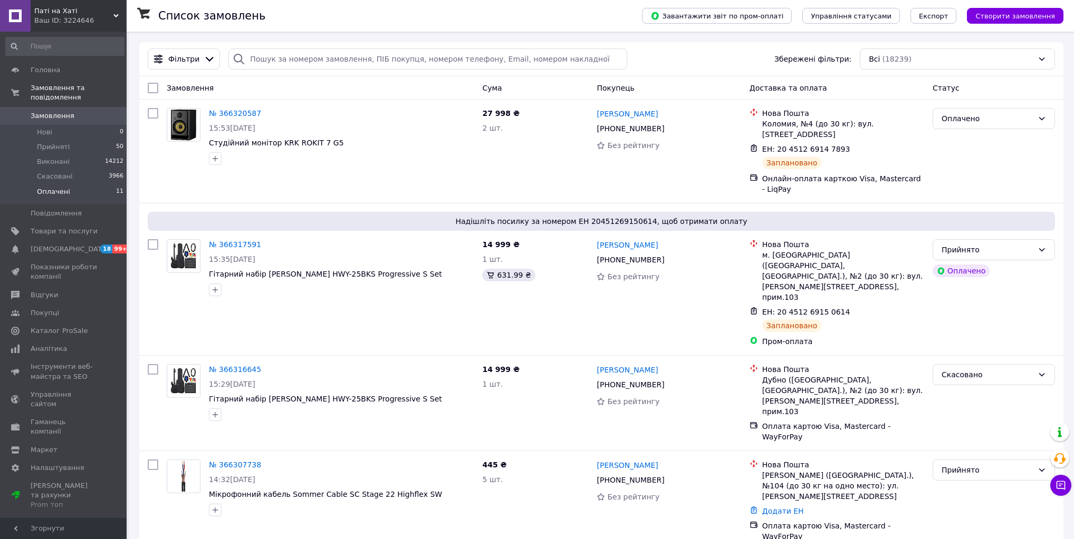
click at [59, 189] on li "Оплачені 11" at bounding box center [65, 195] width 130 height 20
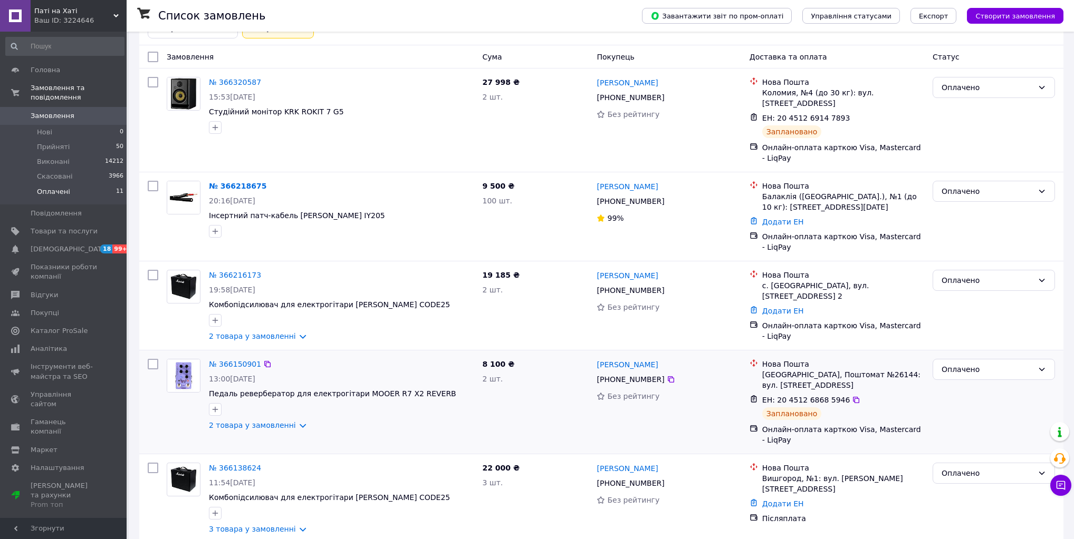
scroll to position [84, 0]
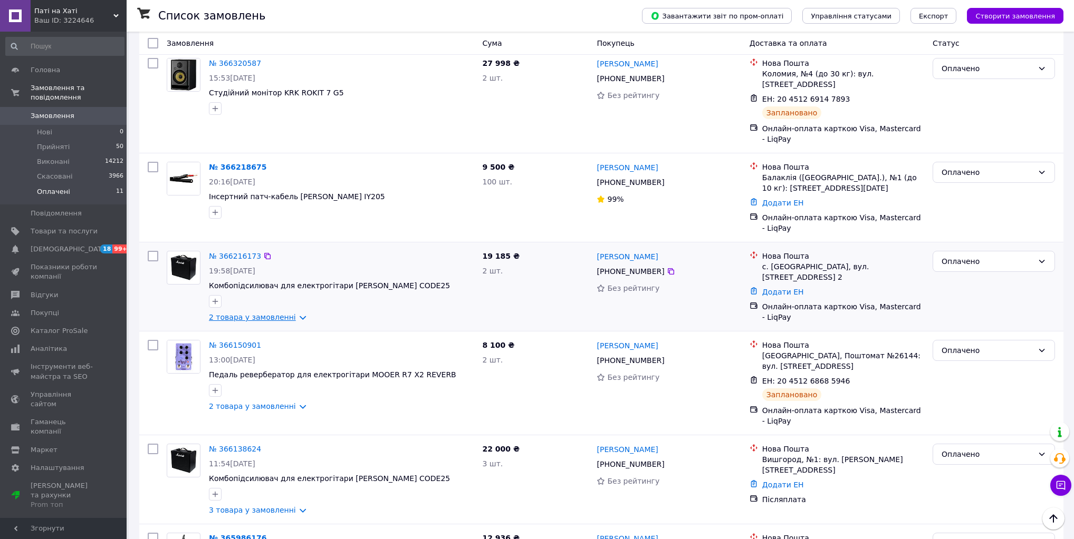
click at [276, 315] on link "2 товара у замовленні" at bounding box center [252, 317] width 87 height 8
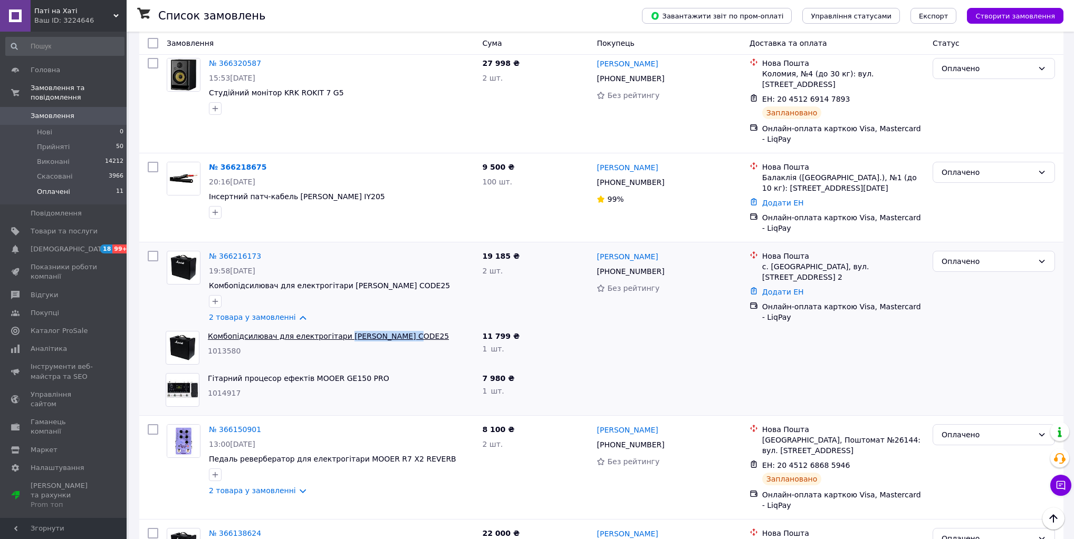
drag, startPoint x: 363, startPoint y: 339, endPoint x: 337, endPoint y: 339, distance: 25.8
click at [337, 339] on span "Комбопідсилювач для електрогітари [PERSON_NAME] CODE25" at bounding box center [341, 336] width 266 height 11
copy link "MARSHALL CODE25"
drag, startPoint x: 650, startPoint y: 256, endPoint x: 595, endPoint y: 257, distance: 55.4
click at [595, 257] on div "Олеся Ракул +380 98 648 55 95 Без рейтингу" at bounding box center [668, 287] width 152 height 80
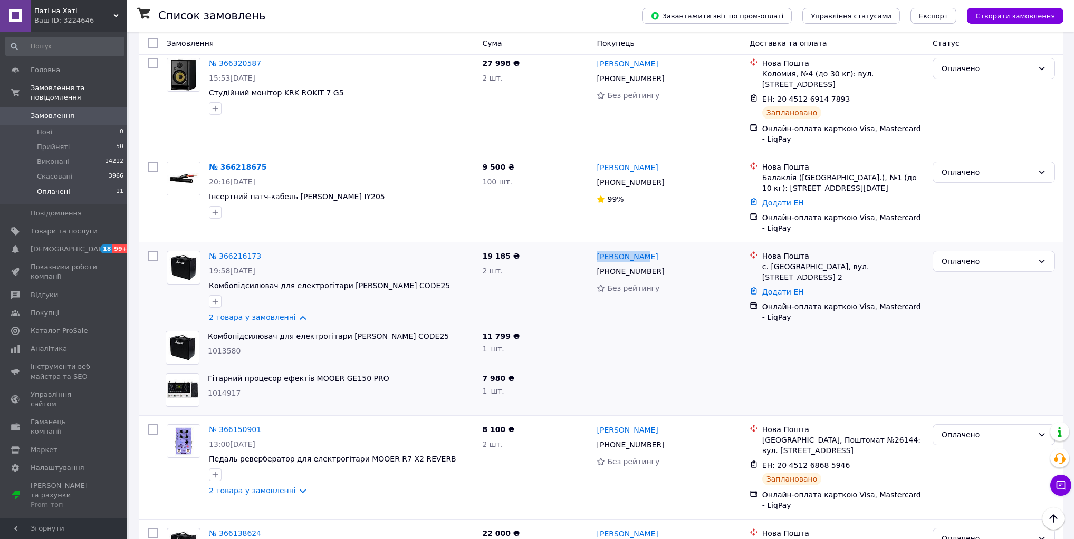
copy link "[PERSON_NAME]"
click at [667, 272] on icon at bounding box center [671, 271] width 8 height 8
click at [788, 269] on div "с. [GEOGRAPHIC_DATA], вул. [STREET_ADDRESS] 2" at bounding box center [843, 272] width 162 height 21
copy div "Світильня"
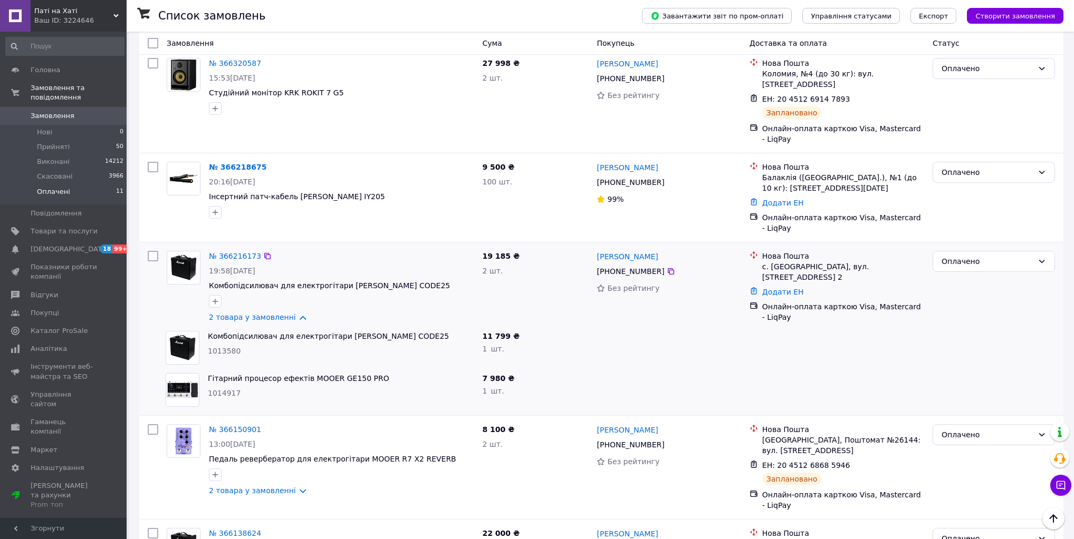
click at [837, 266] on div "с. [GEOGRAPHIC_DATA], вул. [STREET_ADDRESS] 2" at bounding box center [843, 272] width 162 height 21
copy div "Жовтнева"
click at [292, 319] on link "2 товара у замовленні" at bounding box center [252, 317] width 87 height 8
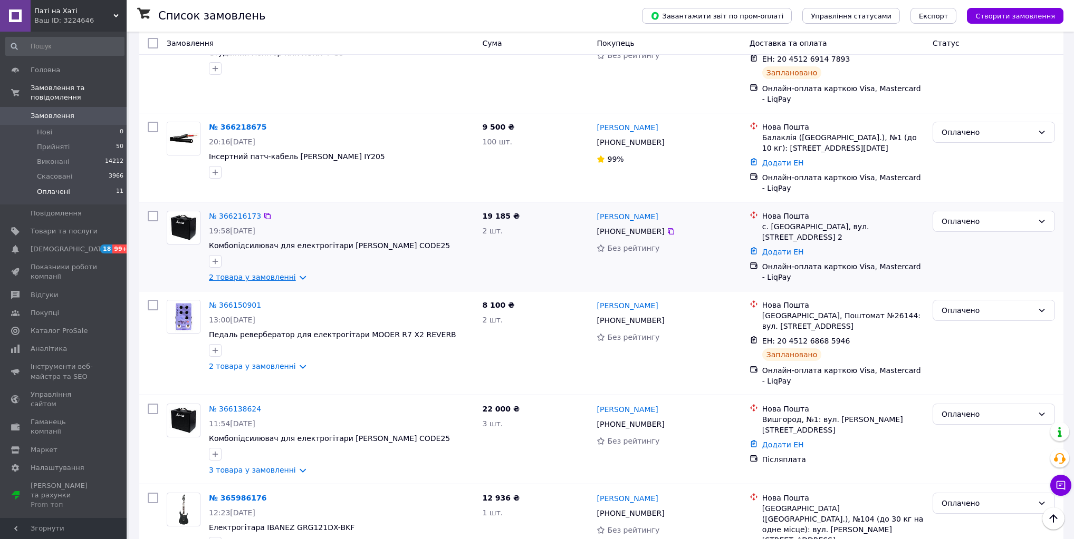
scroll to position [127, 0]
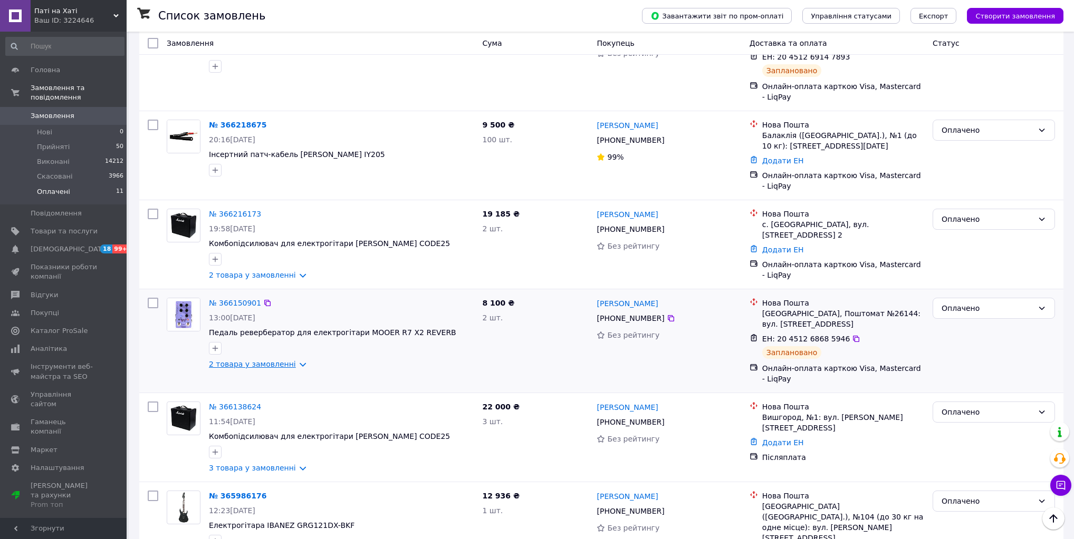
click at [287, 367] on link "2 товара у замовленні" at bounding box center [252, 364] width 87 height 8
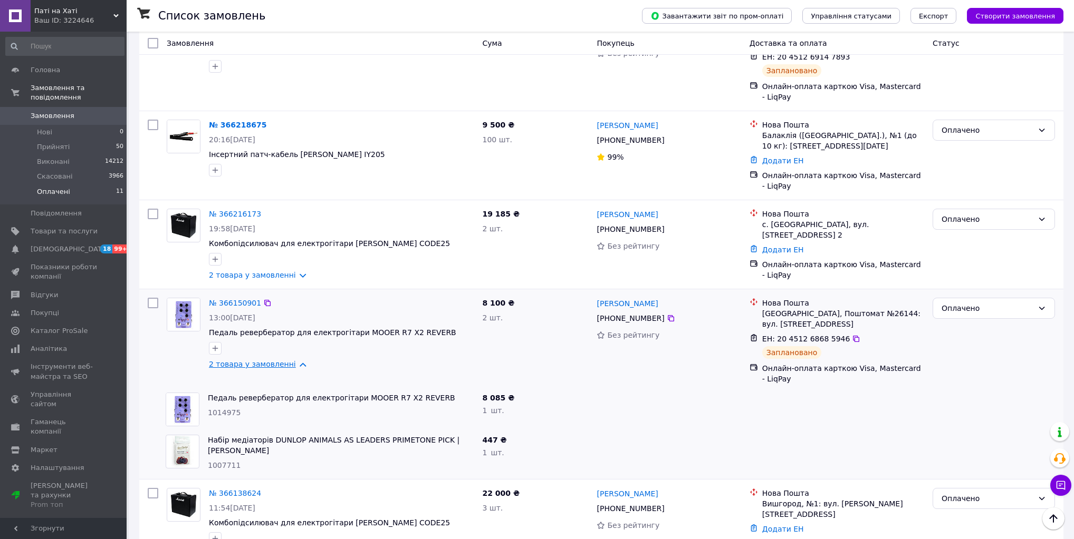
click at [287, 367] on link "2 товара у замовленні" at bounding box center [252, 364] width 87 height 8
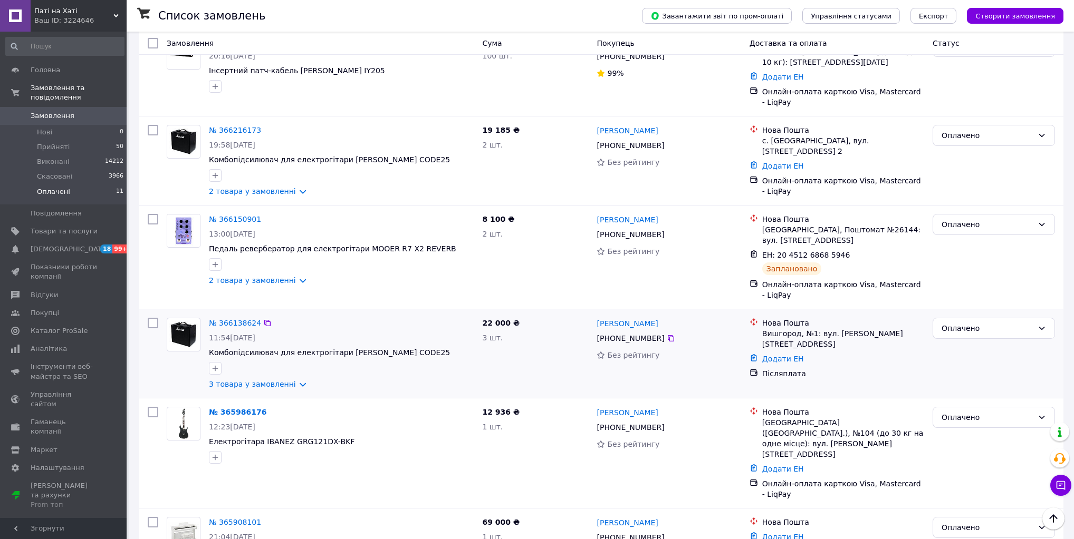
scroll to position [211, 0]
click at [284, 381] on link "3 товара у замовленні" at bounding box center [252, 384] width 87 height 8
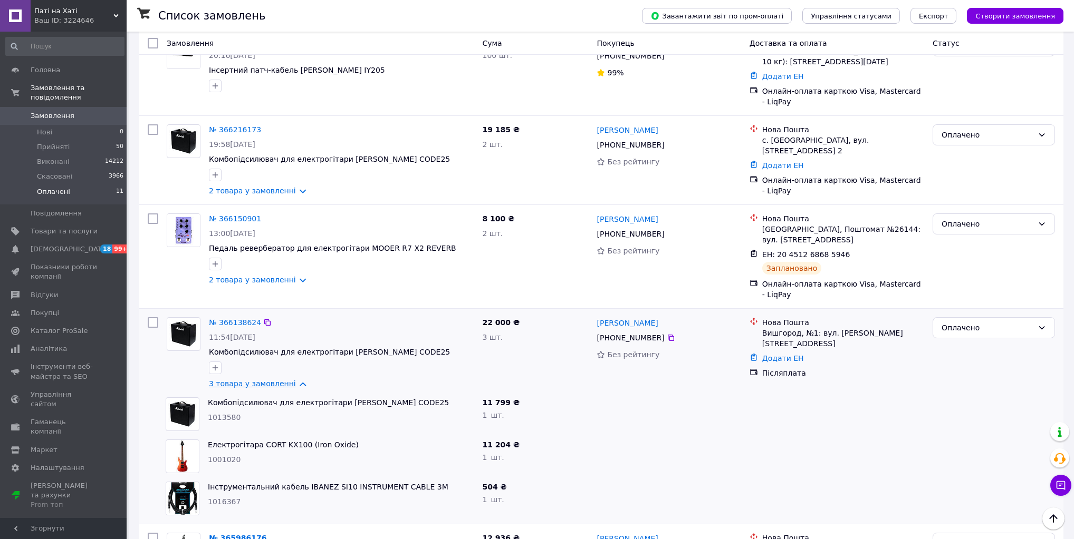
click at [287, 384] on link "3 товара у замовленні" at bounding box center [252, 384] width 87 height 8
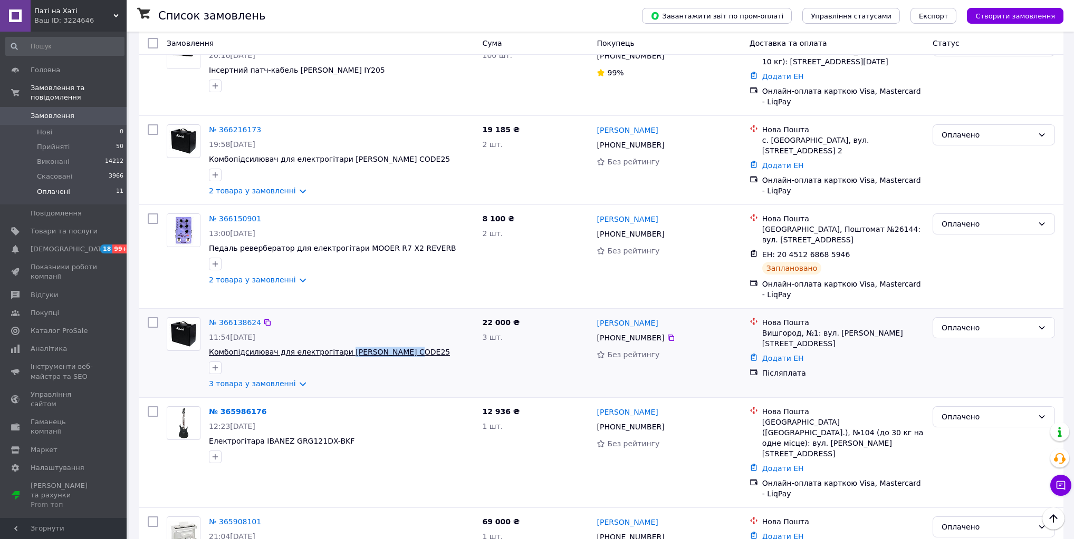
drag, startPoint x: 431, startPoint y: 346, endPoint x: 335, endPoint y: 356, distance: 96.0
click at [335, 356] on div "№ 366138624 11:54, 11.10.2025 Комбопідсилювач для електрогітари MARSHALL CODE25…" at bounding box center [341, 353] width 273 height 80
copy span "MARSHALL CODE25"
drag, startPoint x: 658, startPoint y: 325, endPoint x: 598, endPoint y: 322, distance: 60.2
click at [598, 322] on div "[PERSON_NAME]" at bounding box center [668, 322] width 146 height 13
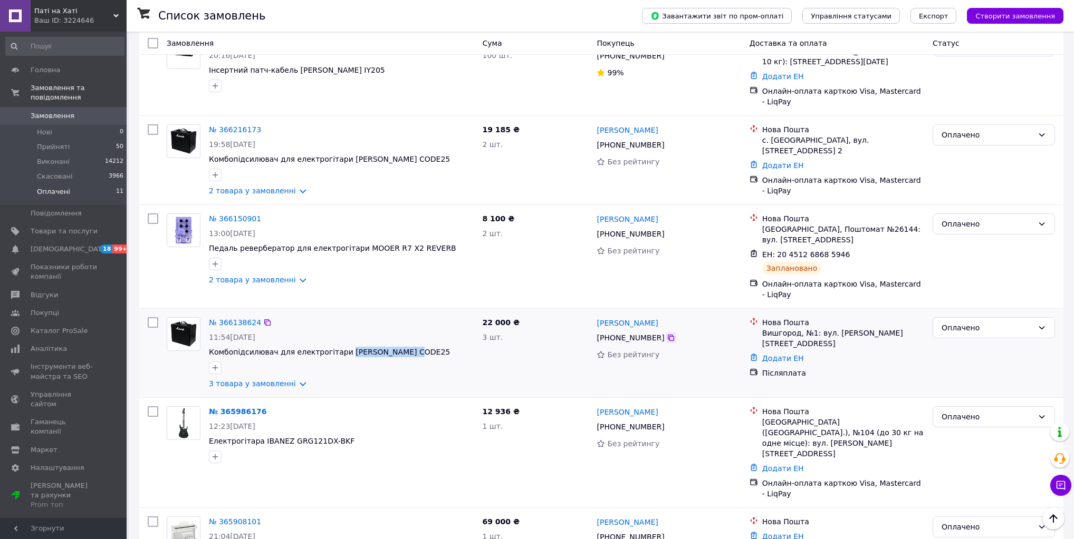
copy link "[PERSON_NAME]"
click at [667, 342] on icon at bounding box center [671, 338] width 8 height 8
click at [290, 388] on link "3 товара у замовленні" at bounding box center [252, 384] width 87 height 8
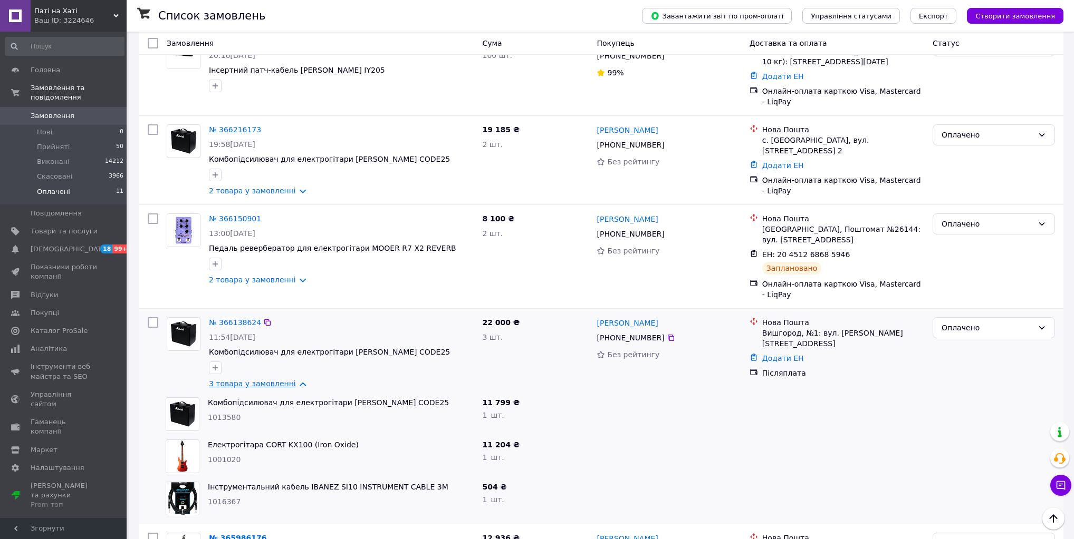
click at [289, 388] on link "3 товара у замовленні" at bounding box center [252, 384] width 87 height 8
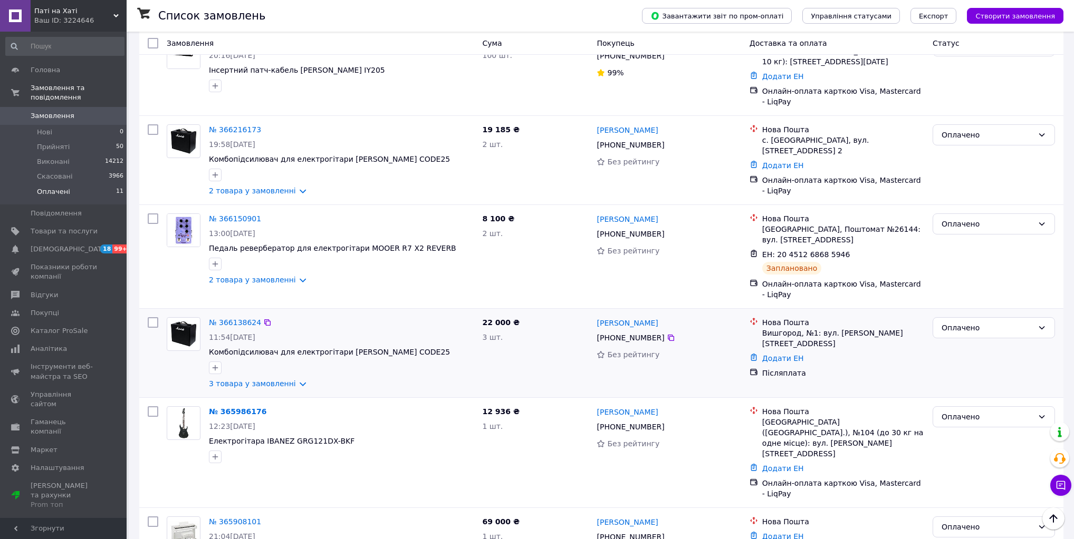
click at [780, 335] on div "Вишгород, №1: вул. [PERSON_NAME][STREET_ADDRESS]" at bounding box center [843, 338] width 162 height 21
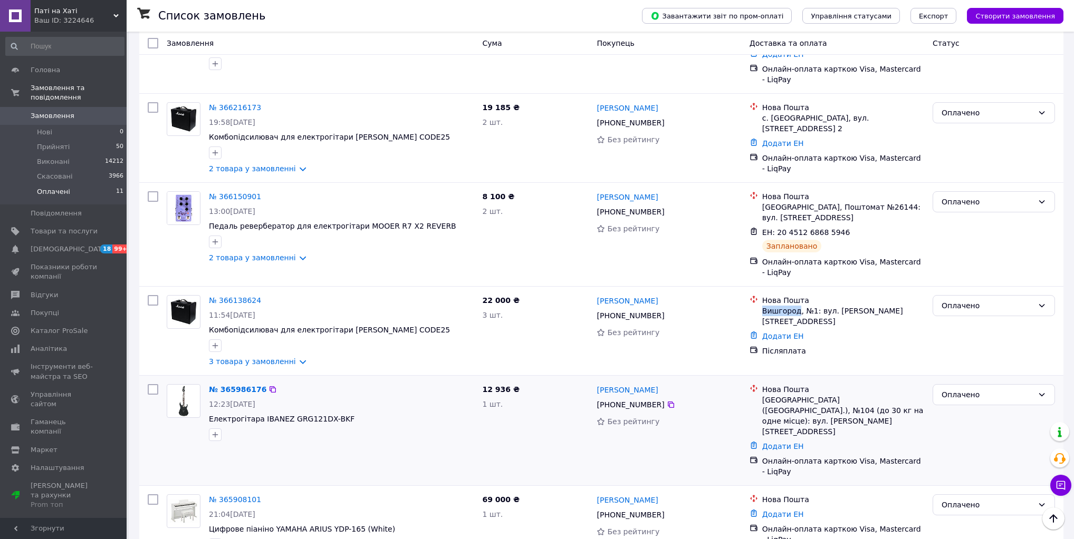
scroll to position [295, 0]
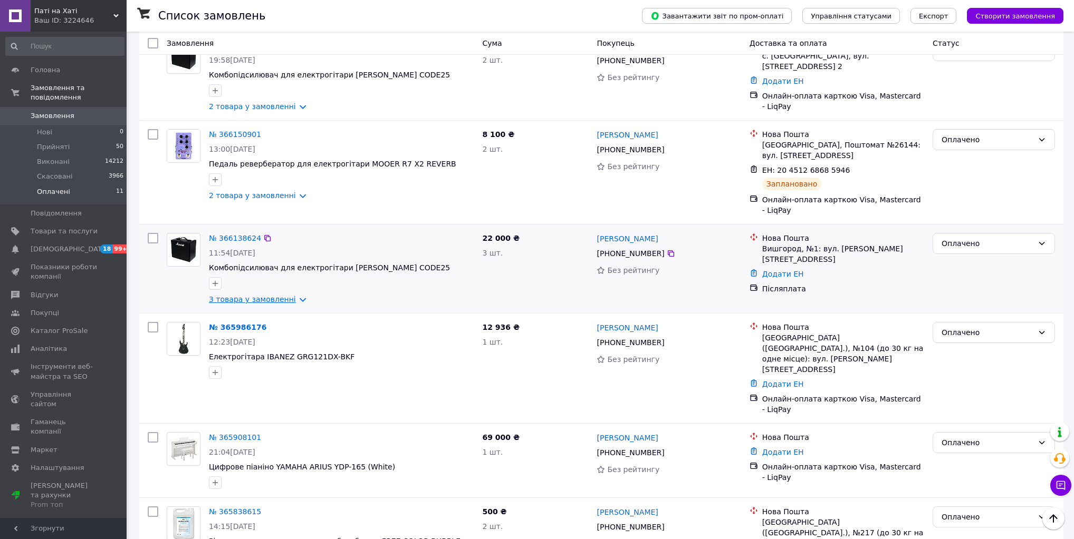
click at [290, 302] on link "3 товара у замовленні" at bounding box center [252, 299] width 87 height 8
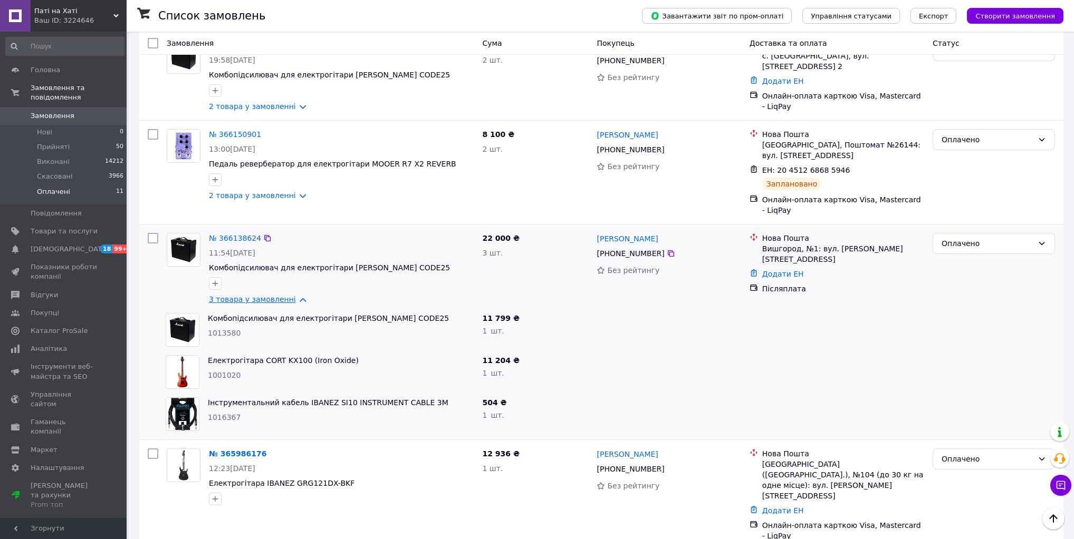
click at [288, 303] on link "3 товара у замовленні" at bounding box center [252, 299] width 87 height 8
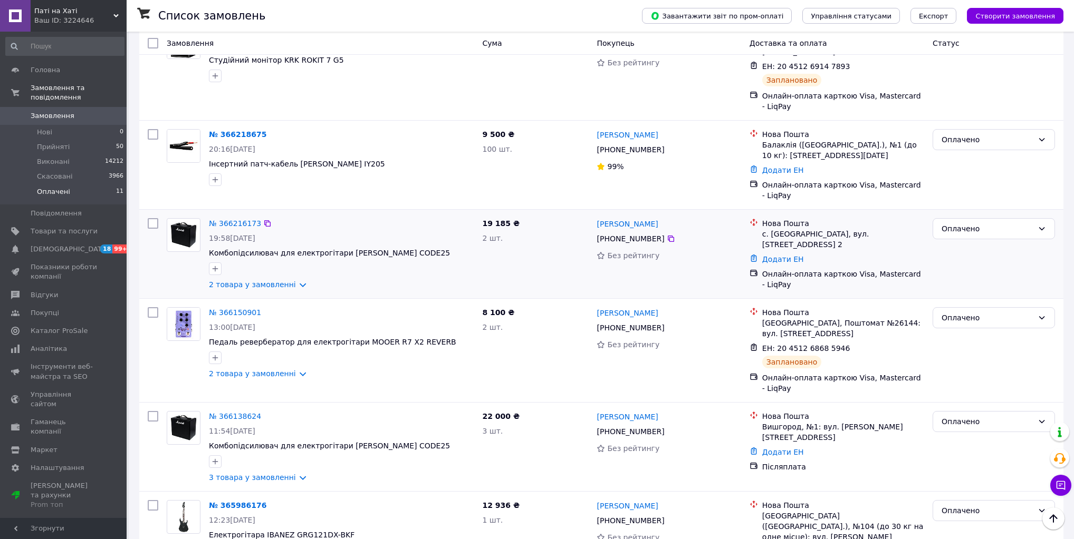
scroll to position [0, 0]
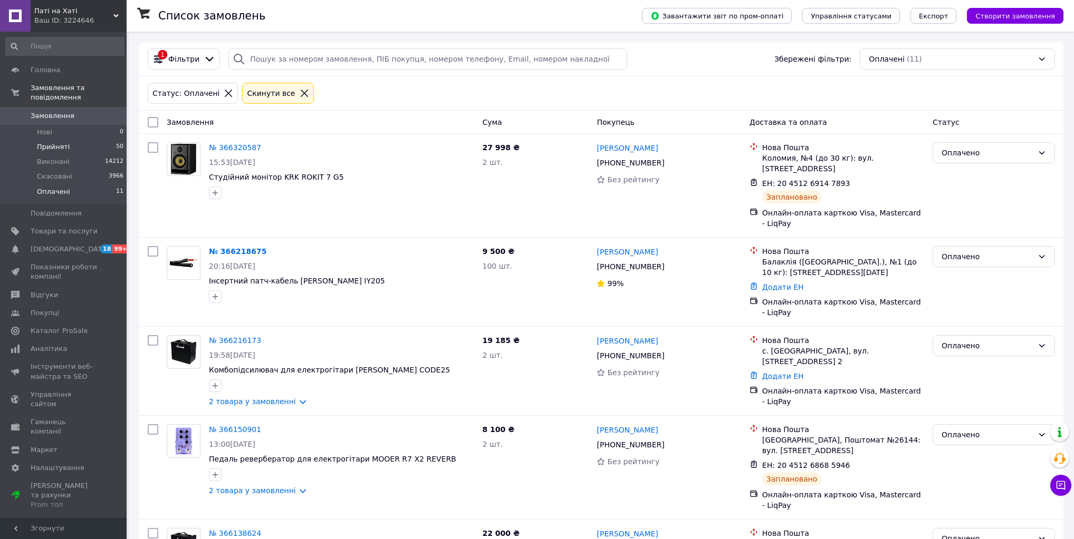
click at [53, 142] on span "Прийняті" at bounding box center [53, 146] width 33 height 9
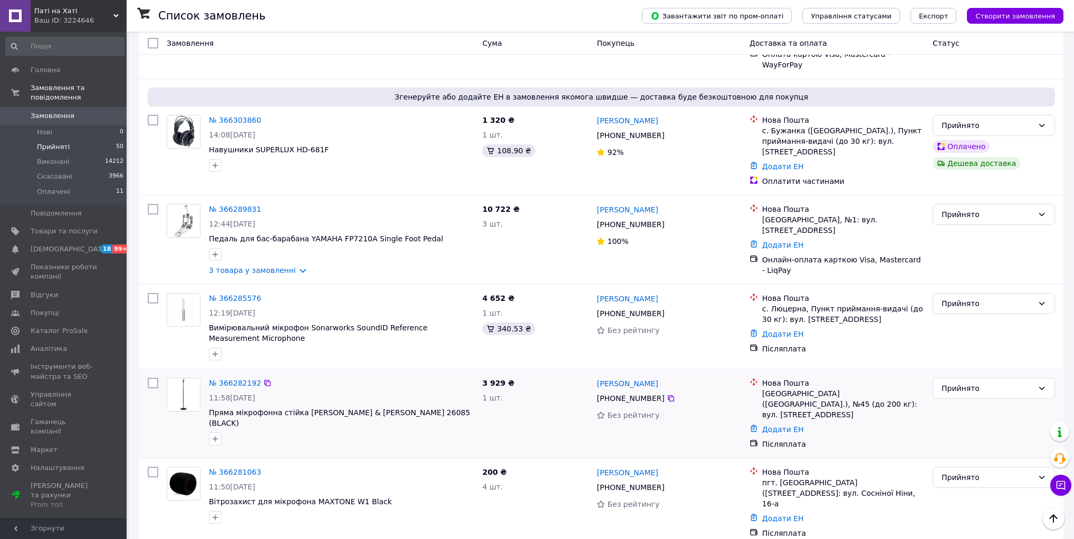
scroll to position [338, 0]
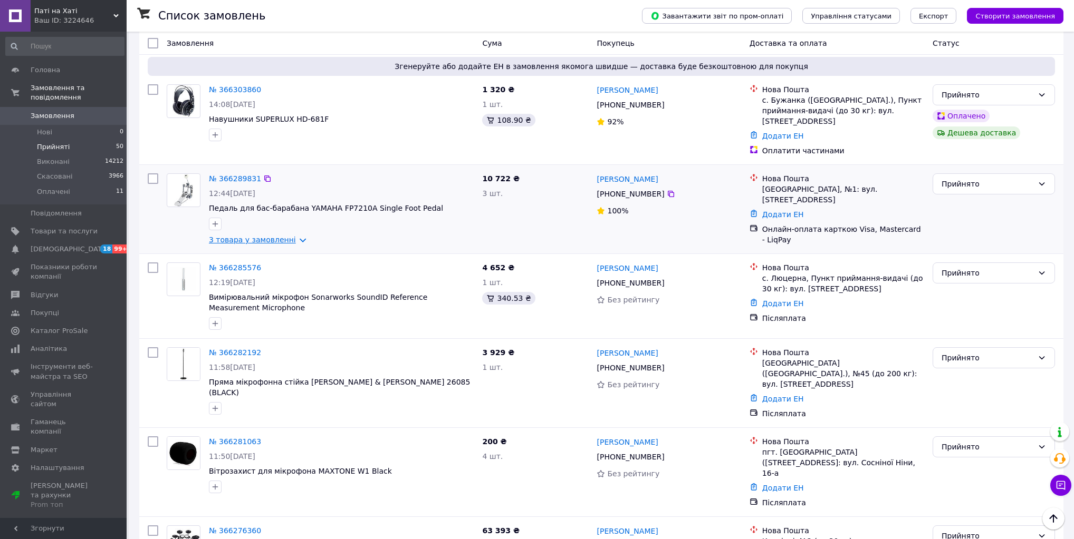
click at [289, 236] on link "3 товара у замовленні" at bounding box center [252, 240] width 87 height 8
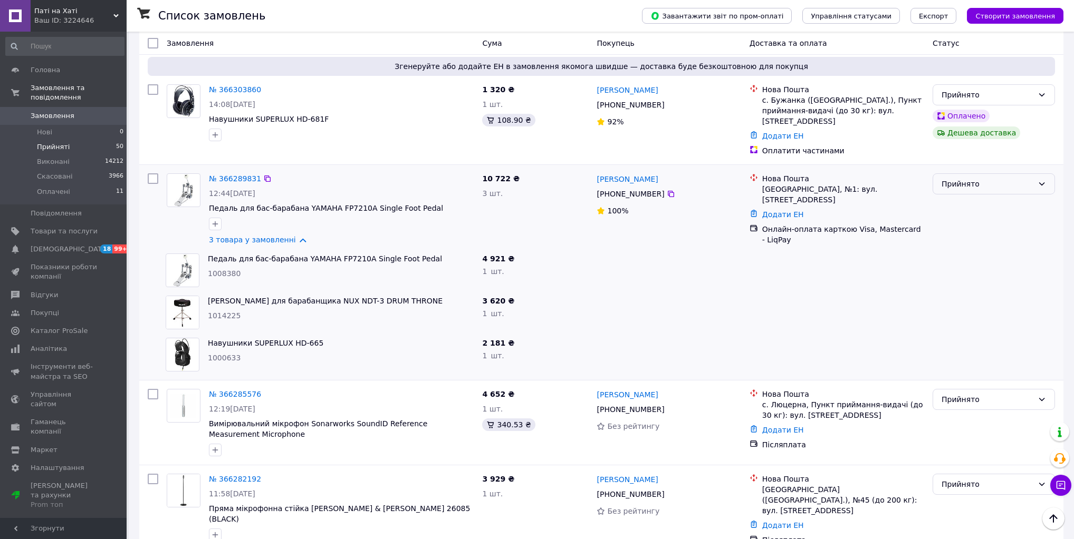
click at [1019, 178] on div "Прийнято" at bounding box center [987, 184] width 92 height 12
click at [984, 180] on li "Оплачено" at bounding box center [993, 181] width 121 height 19
drag, startPoint x: 396, startPoint y: 237, endPoint x: 300, endPoint y: 236, distance: 96.5
click at [300, 296] on span "Стілець для барабанщика NUX NDT-3 DRUM THRONE" at bounding box center [341, 301] width 266 height 11
click at [437, 292] on div "Стілець для барабанщика NUX NDT-3 DRUM THRONE 1014225" at bounding box center [341, 313] width 274 height 42
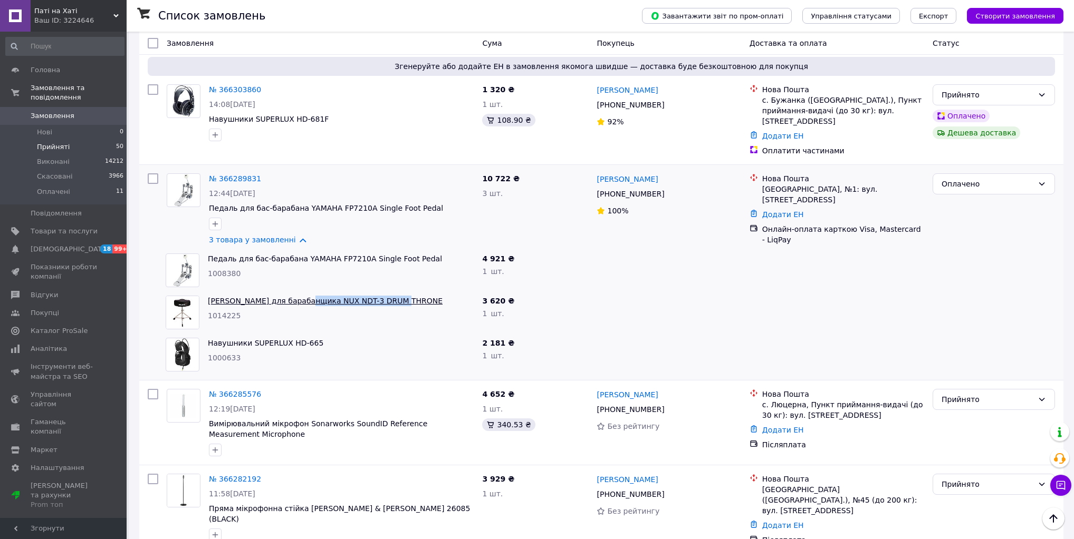
drag, startPoint x: 408, startPoint y: 233, endPoint x: 297, endPoint y: 237, distance: 110.8
click at [297, 296] on span "Стілець для барабанщика NUX NDT-3 DRUM THRONE" at bounding box center [341, 301] width 266 height 11
drag, startPoint x: 659, startPoint y: 114, endPoint x: 595, endPoint y: 114, distance: 64.3
click at [595, 172] on div "[PERSON_NAME]" at bounding box center [668, 178] width 146 height 13
click at [668, 191] on icon at bounding box center [671, 194] width 6 height 6
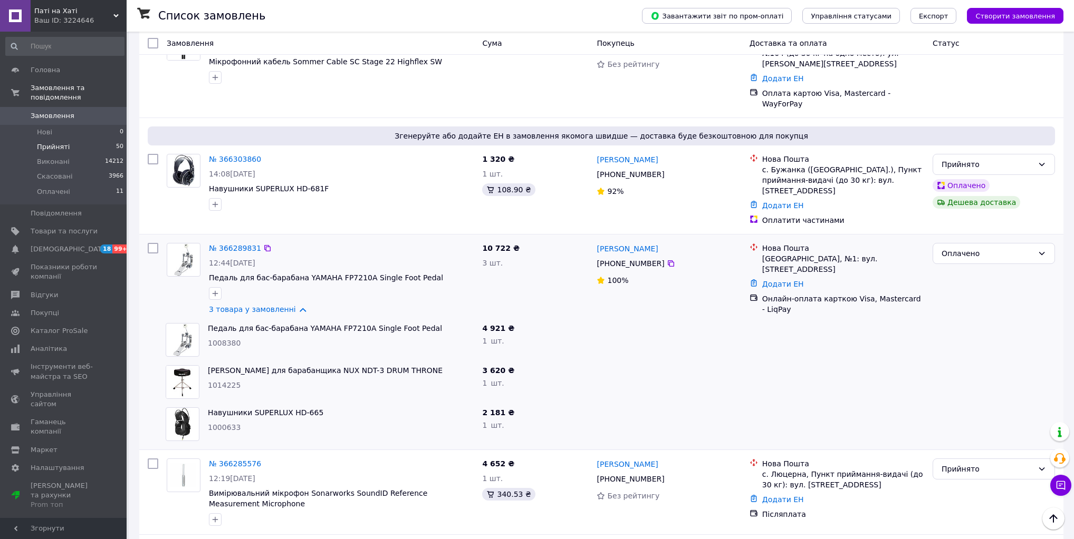
scroll to position [253, 0]
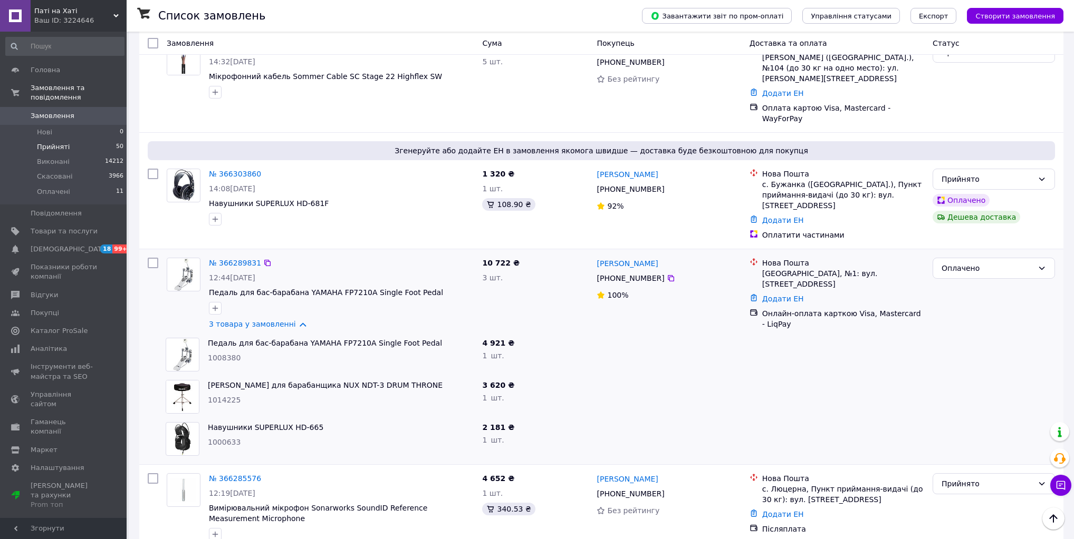
click at [770, 268] on div "[GEOGRAPHIC_DATA], №1: вул. [STREET_ADDRESS]" at bounding box center [843, 278] width 162 height 21
click at [748, 376] on div at bounding box center [836, 397] width 183 height 42
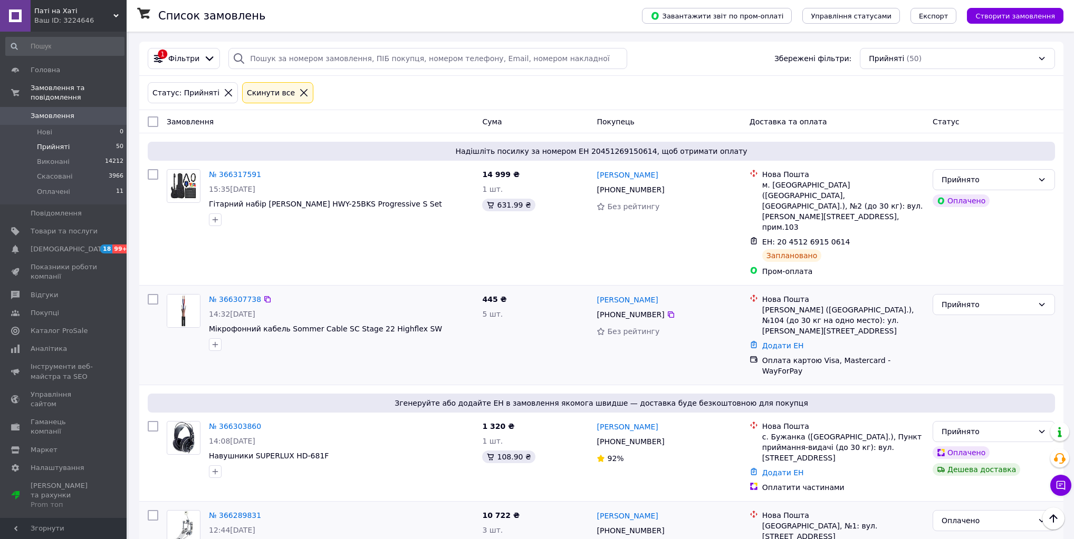
scroll to position [0, 0]
click at [63, 111] on span "Замовлення" at bounding box center [53, 115] width 44 height 9
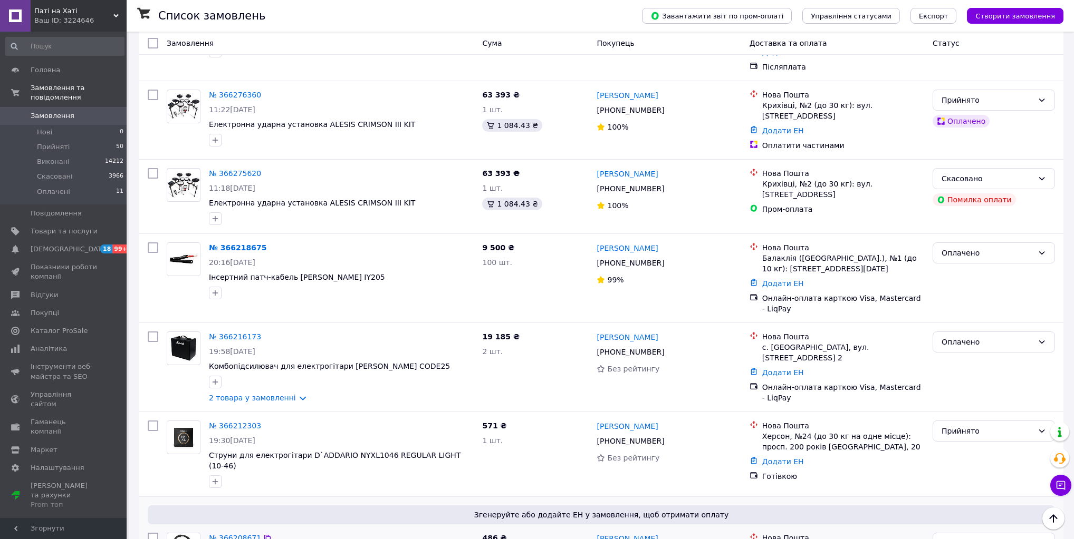
scroll to position [1055, 0]
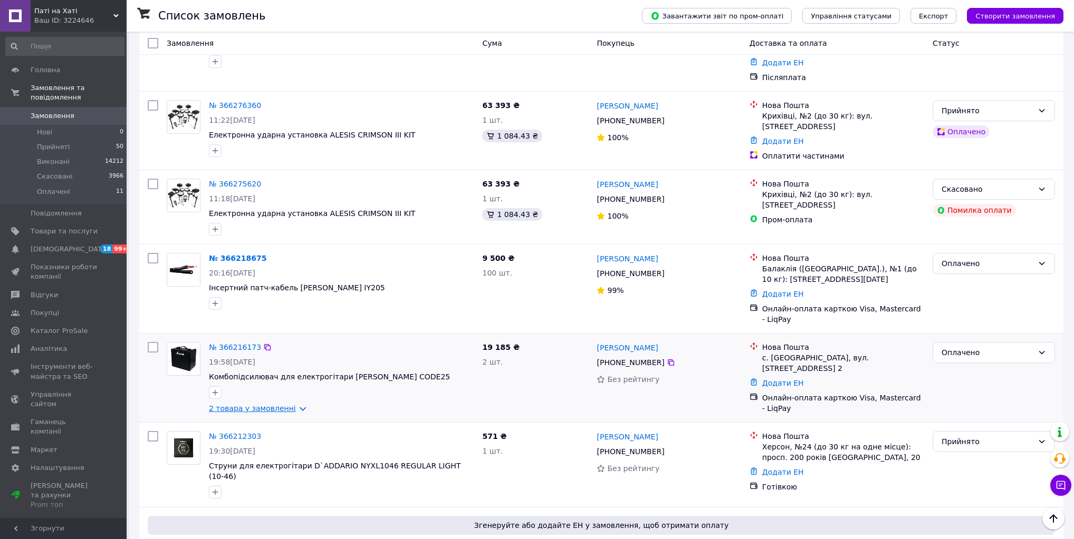
click at [281, 404] on link "2 товара у замовленні" at bounding box center [252, 408] width 87 height 8
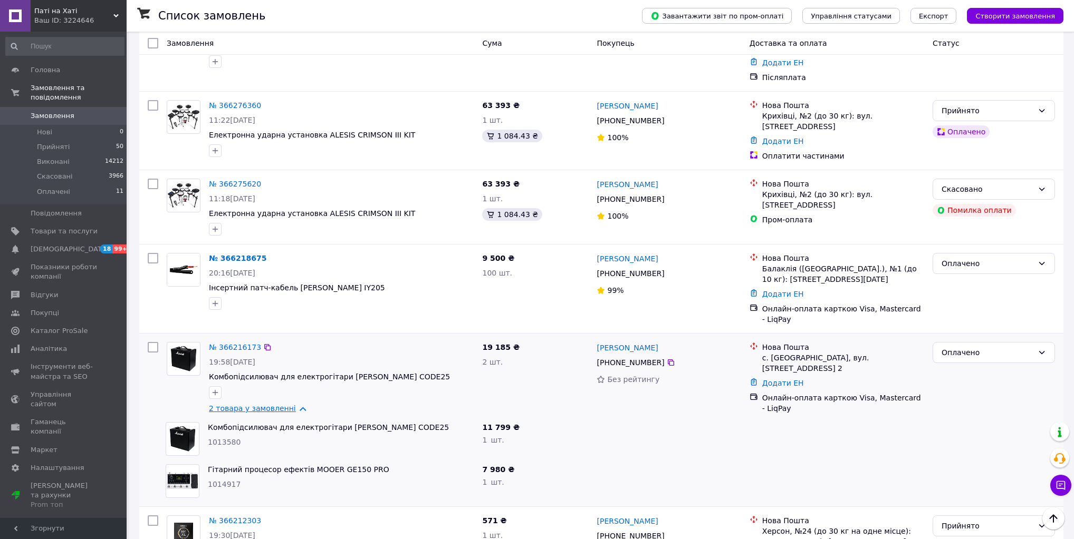
click at [281, 404] on link "2 товара у замовленні" at bounding box center [252, 408] width 87 height 8
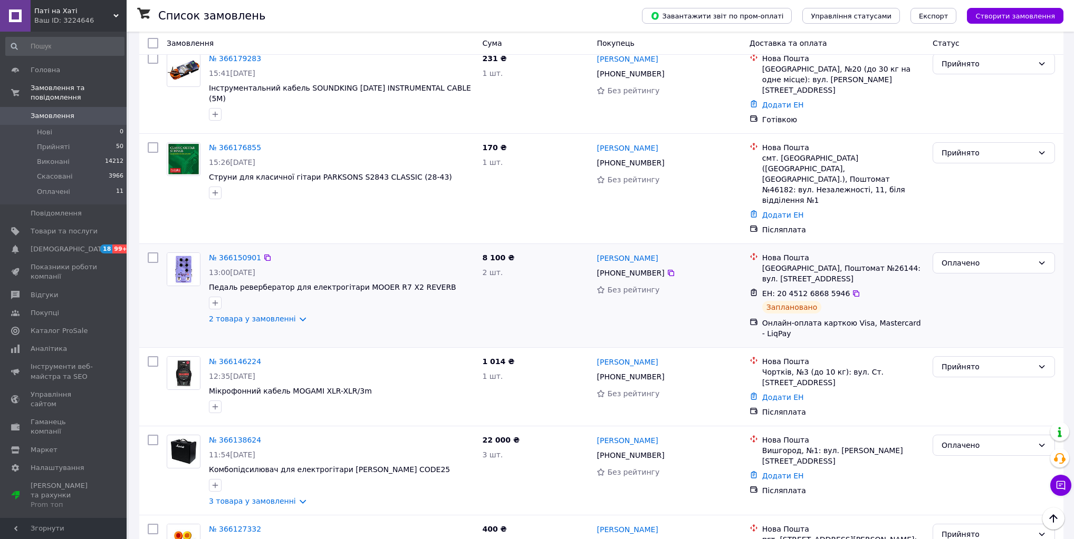
scroll to position [1730, 0]
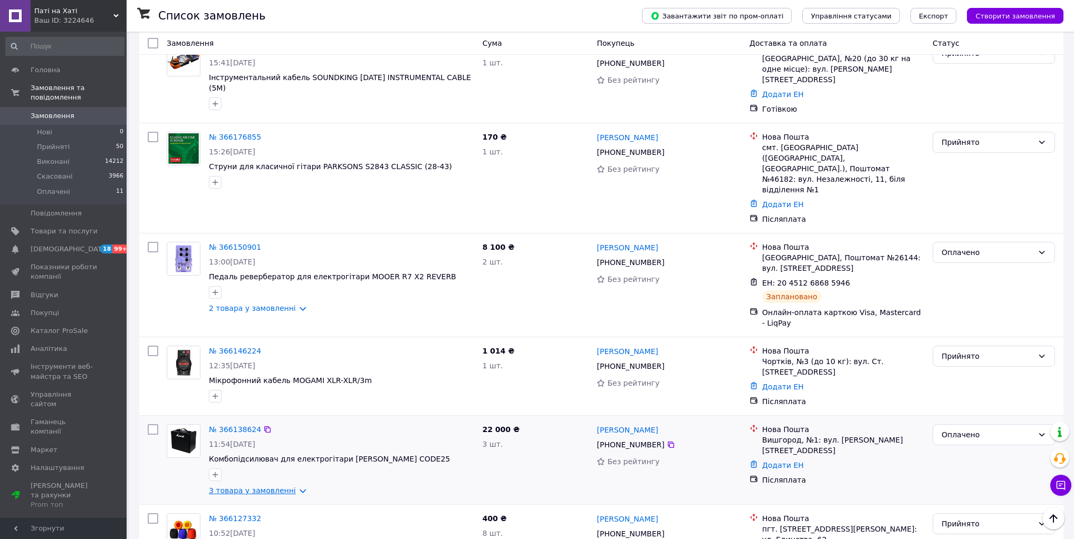
click at [267, 487] on link "3 товара у замовленні" at bounding box center [252, 491] width 87 height 8
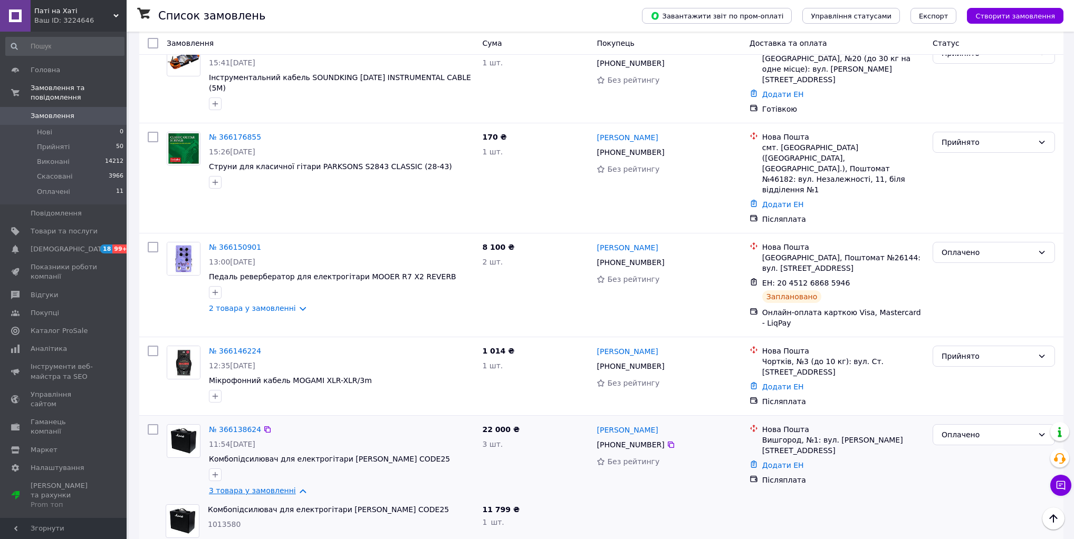
click at [267, 487] on link "3 товара у замовленні" at bounding box center [252, 491] width 87 height 8
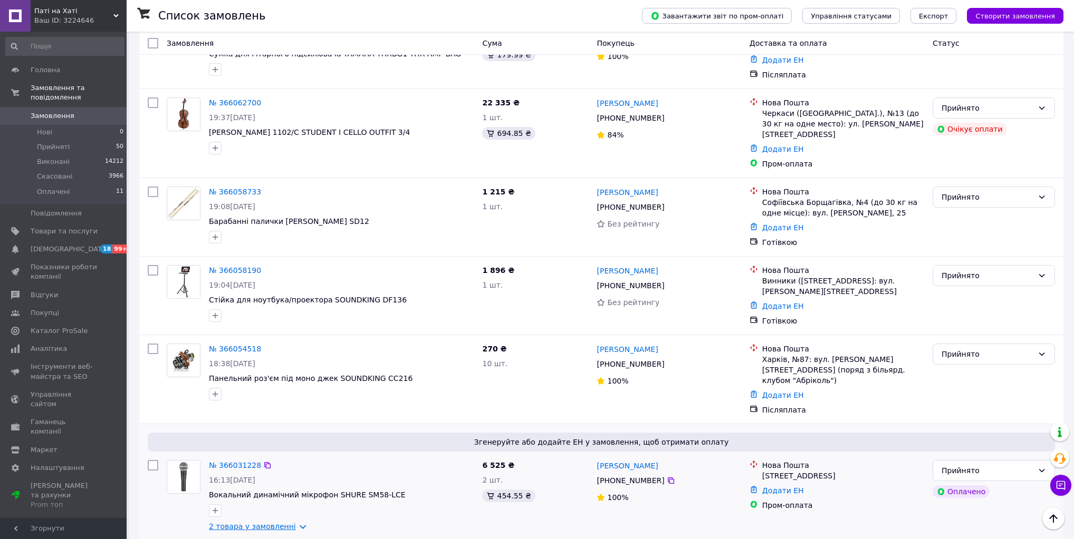
scroll to position [2573, 0]
click at [265, 522] on link "2 товара у замовленні" at bounding box center [252, 526] width 87 height 8
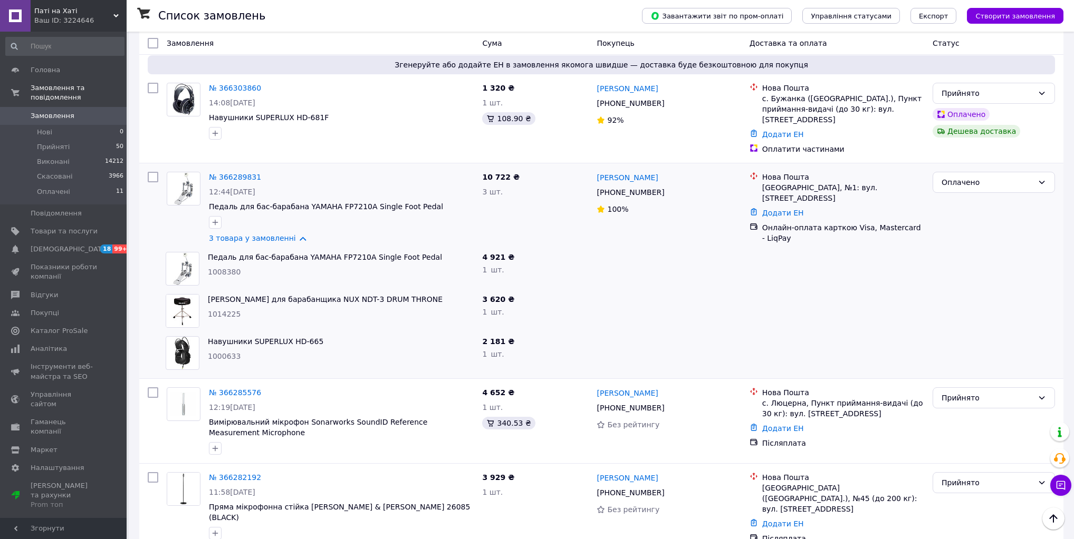
scroll to position [0, 0]
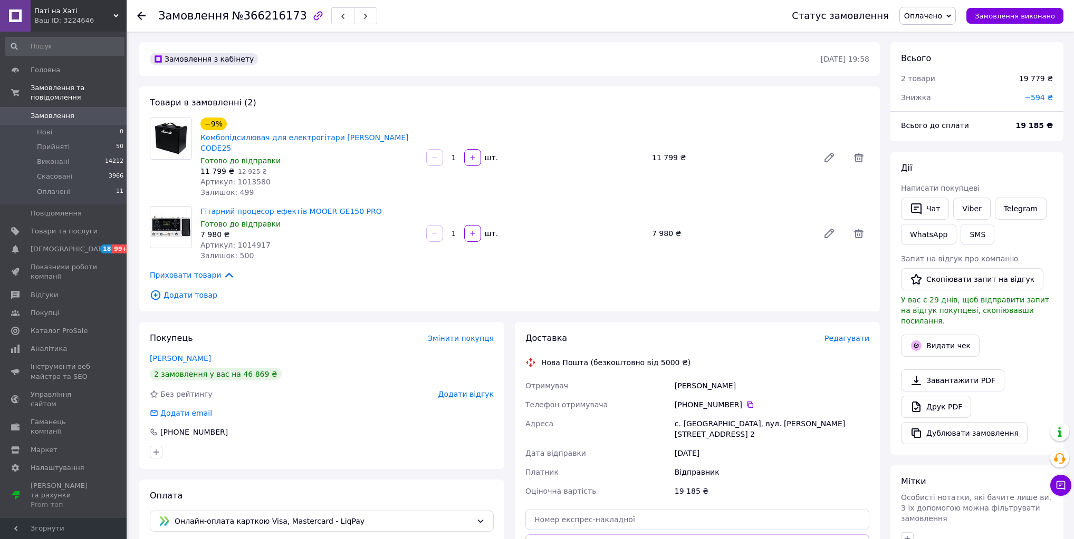
click at [730, 378] on div "Ракул Олеся Василівна" at bounding box center [771, 386] width 199 height 19
copy div "Василівна"
click at [783, 444] on div "11.10.2025" at bounding box center [771, 453] width 199 height 19
click at [789, 414] on div "с. Світильня, вул. Жовтнева, буд. 29в, кв. 2" at bounding box center [771, 429] width 199 height 30
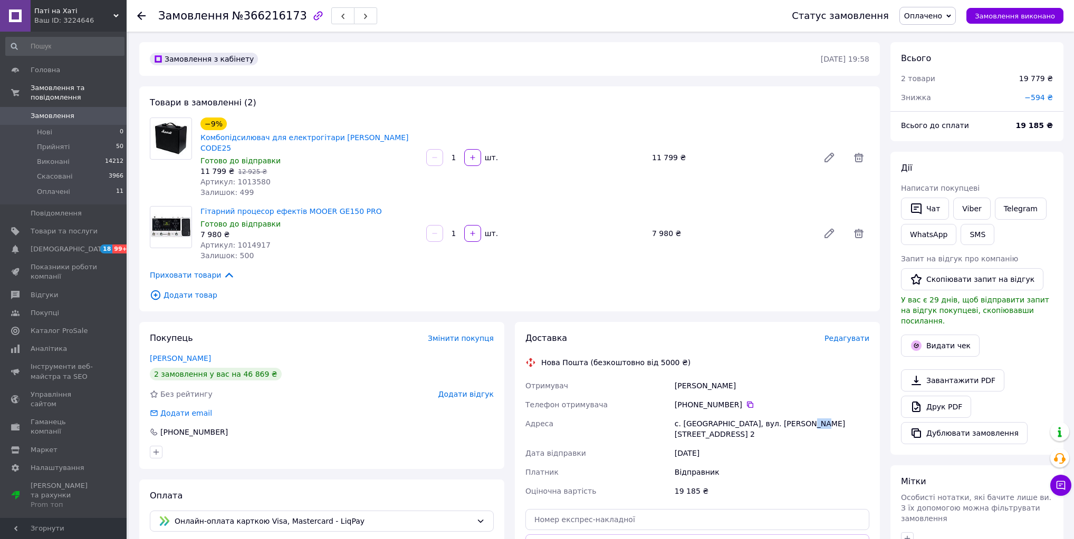
click at [789, 414] on div "с. Світильня, вул. Жовтнева, буд. 29в, кв. 2" at bounding box center [771, 429] width 199 height 30
copy div "29в"
